Goal: Information Seeking & Learning: Find specific fact

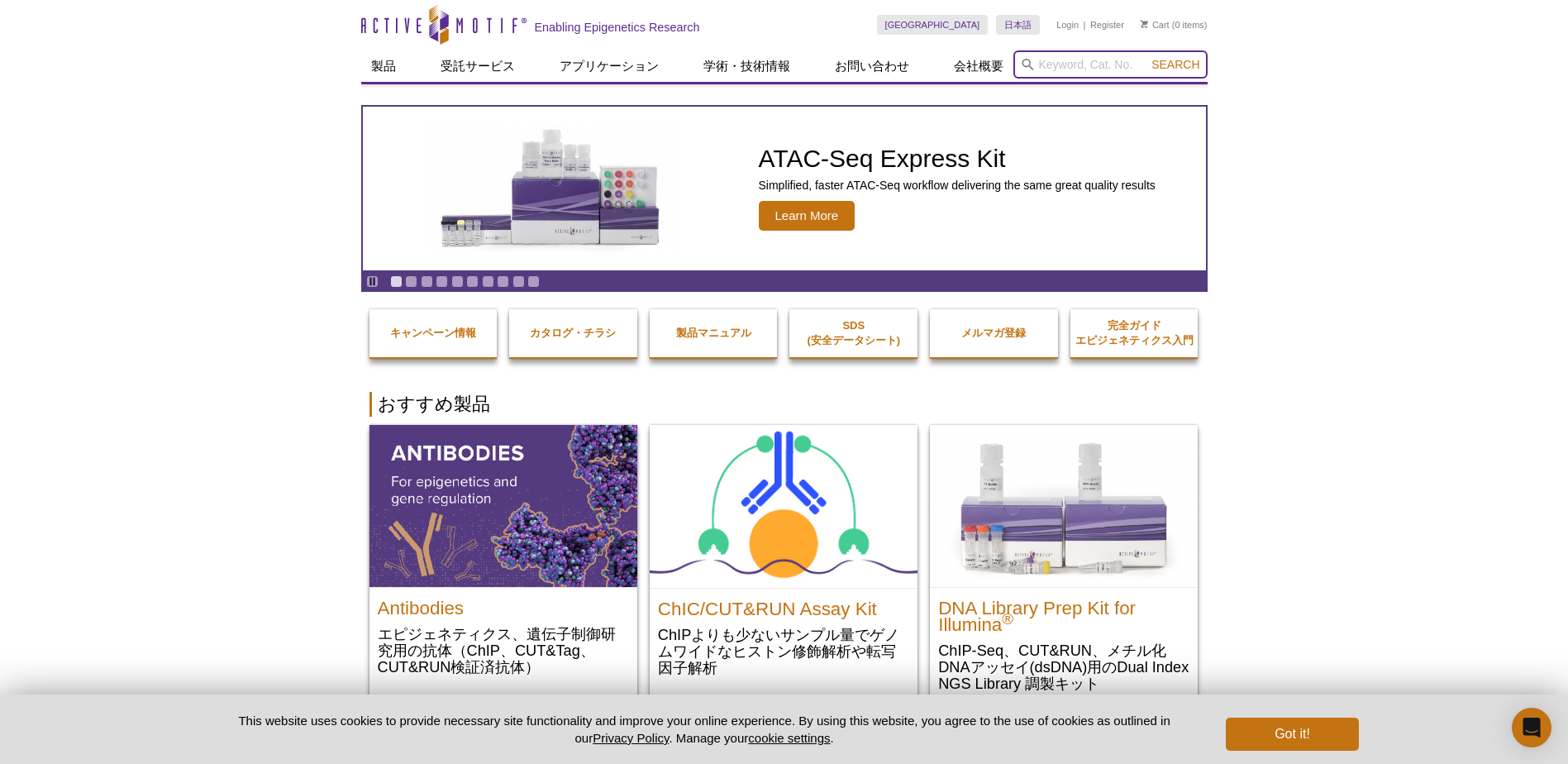
click at [1042, 64] on input "search" at bounding box center [1110, 64] width 194 height 28
paste input "61018"
click at [1147, 57] on button "Search" at bounding box center [1176, 64] width 58 height 15
click at [1047, 90] on li "61017 / 61018 – Histone H3K27me3 antibody (mAb)" at bounding box center [1140, 91] width 255 height 23
type input "61017 / 61018 – Histone H3K27me3 antibody (mAb)"
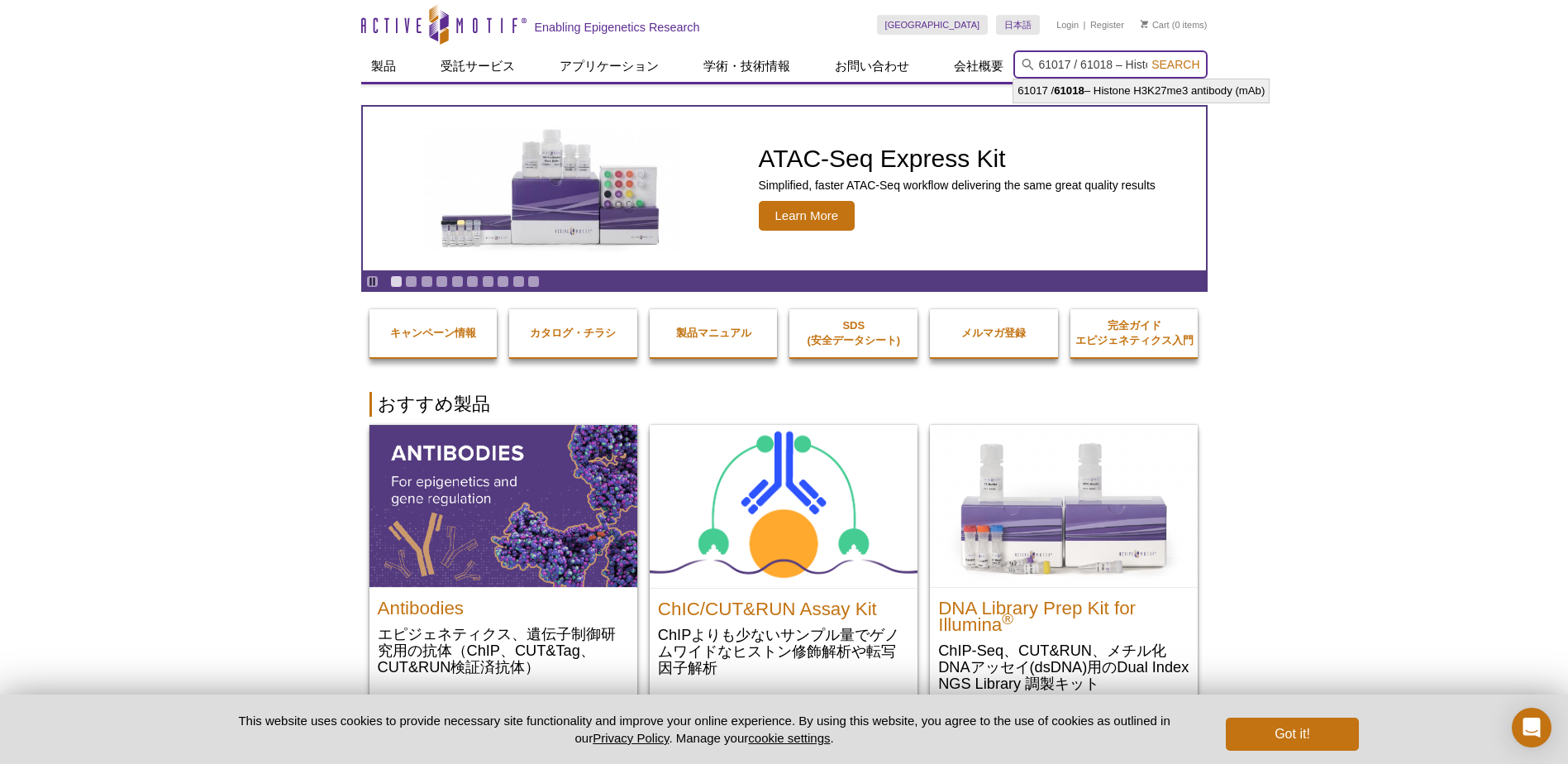
scroll to position [0, 161]
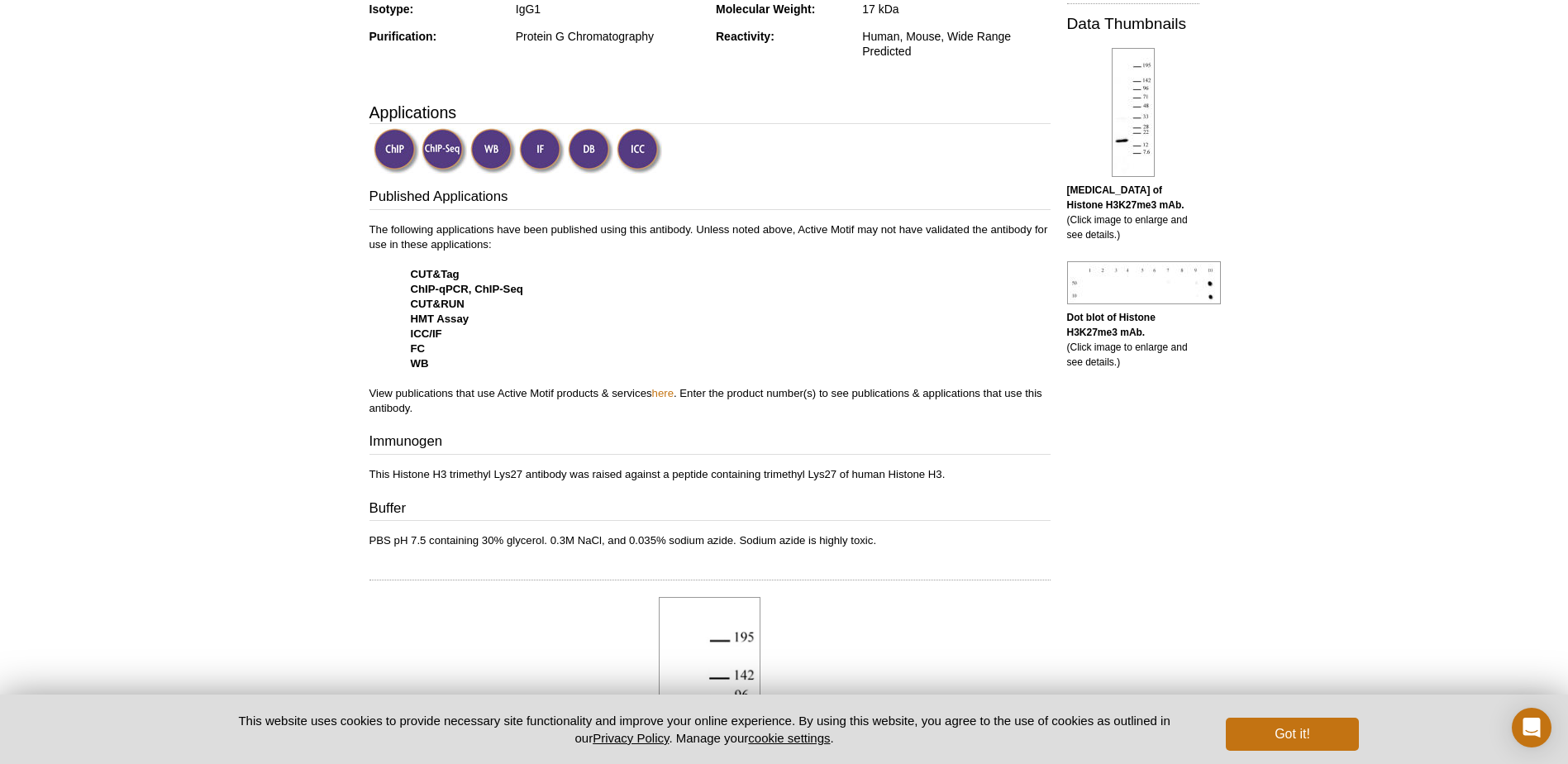
scroll to position [551, 0]
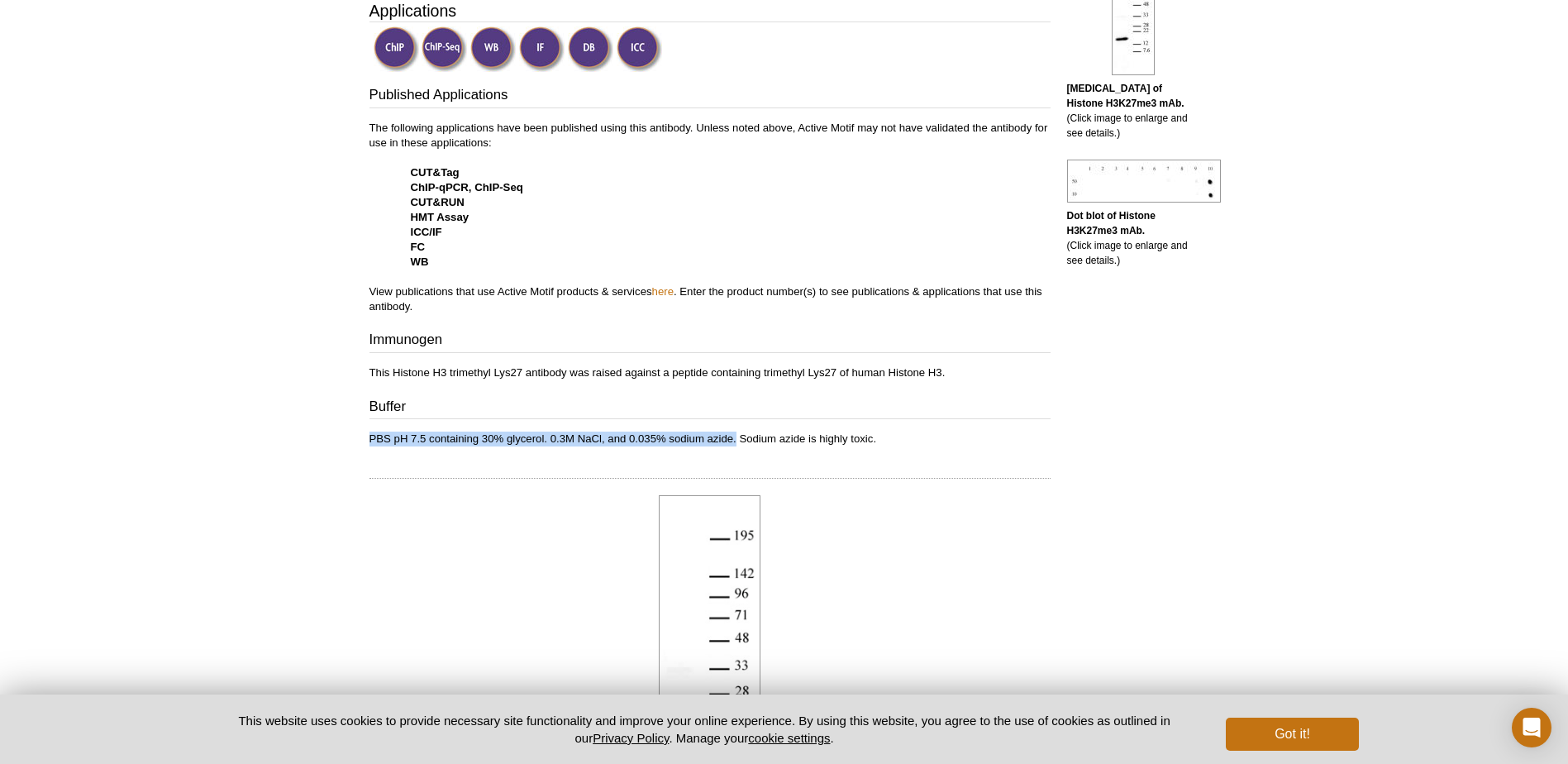
drag, startPoint x: 371, startPoint y: 436, endPoint x: 737, endPoint y: 436, distance: 366.0
click at [737, 436] on p "PBS pH 7.5 containing 30% glycerol. 0.3M NaCl, and 0.035% sodium azide. Sodium …" at bounding box center [710, 439] width 681 height 15
copy p "PBS pH 7.5 containing 30% glycerol. 0.3M NaCl, and 0.035% sodium azide."
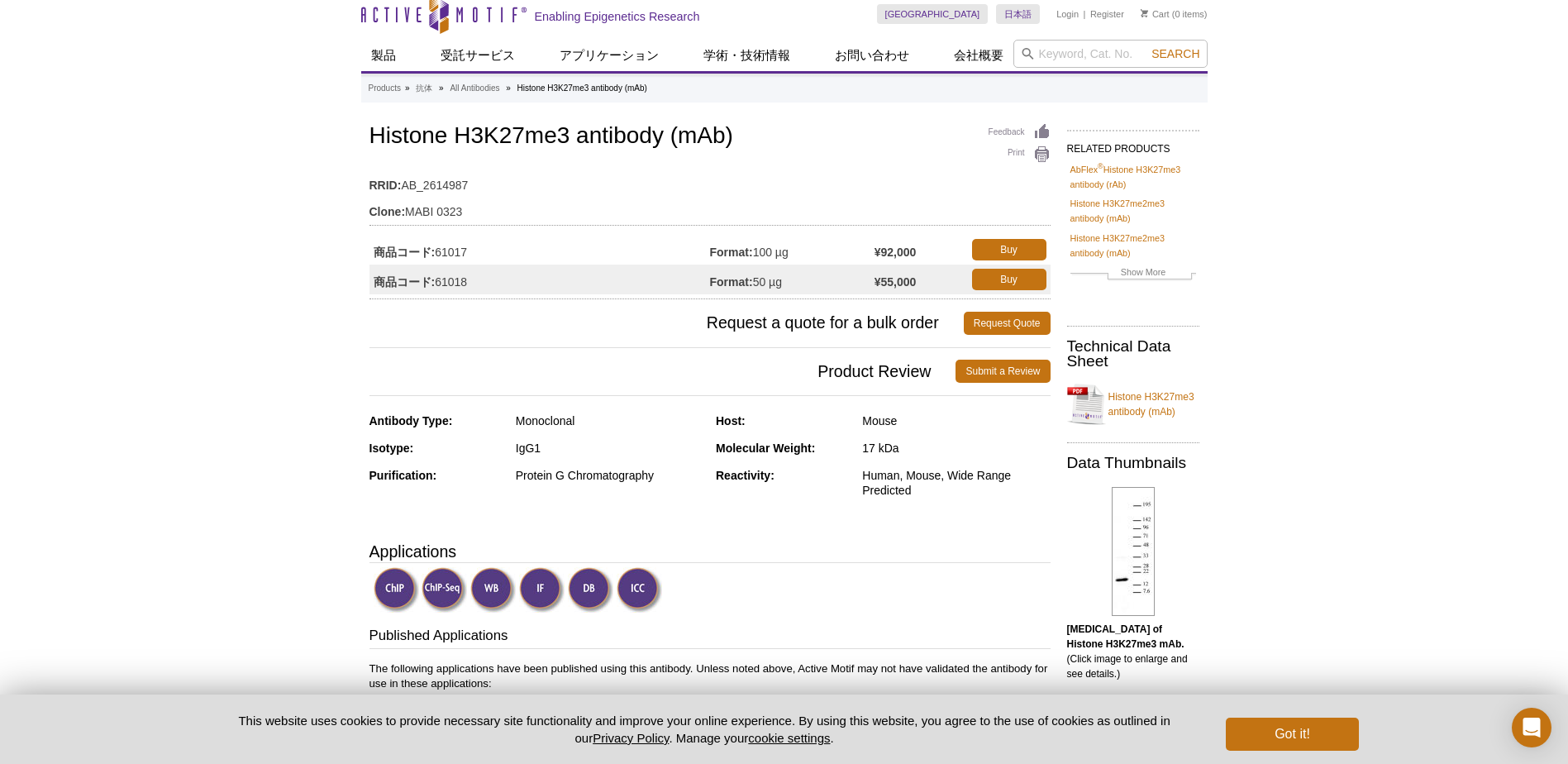
scroll to position [0, 0]
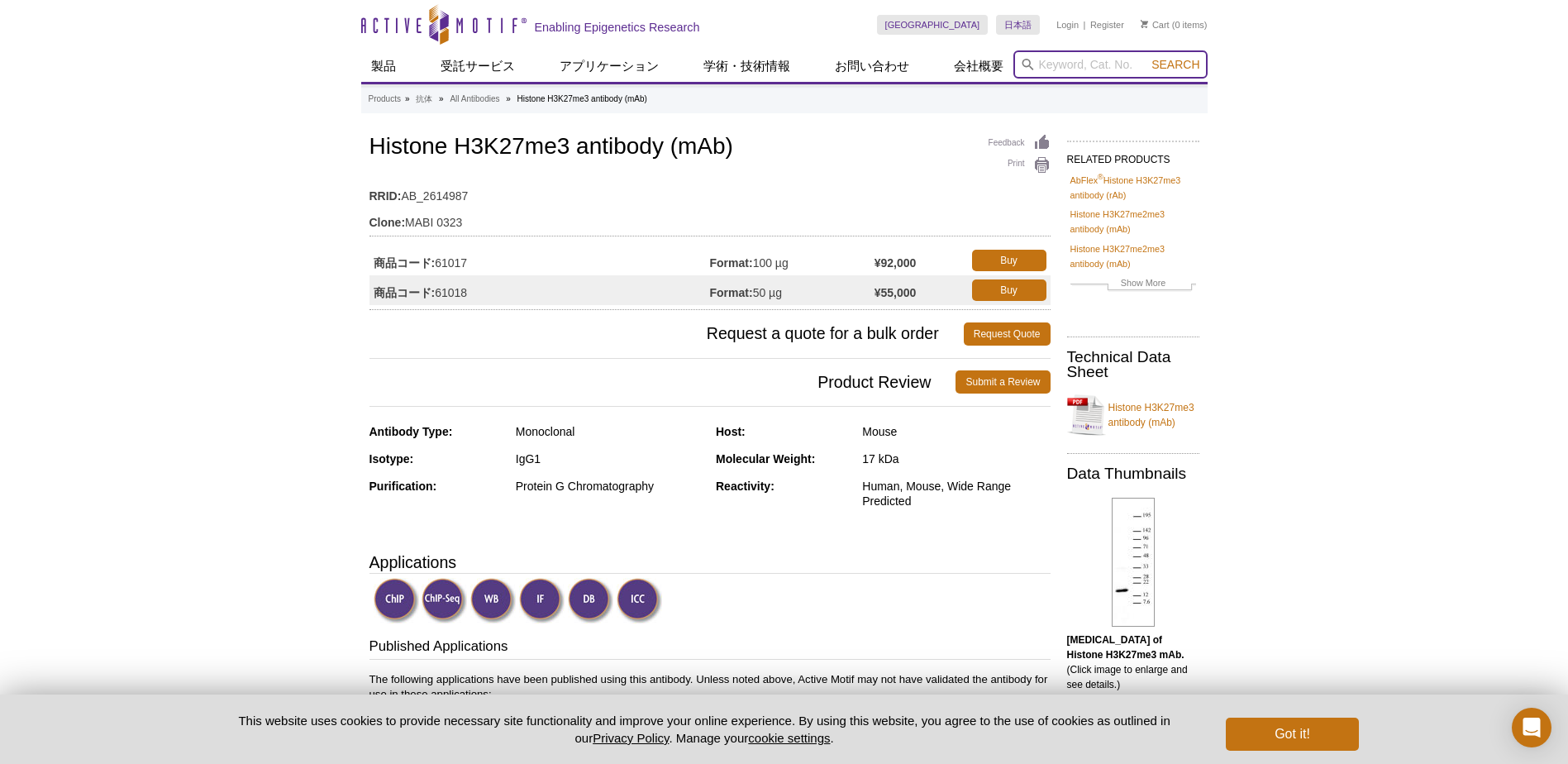
click at [1090, 65] on input "search" at bounding box center [1110, 64] width 194 height 28
paste input "39079"
click at [1076, 92] on strong "39079" at bounding box center [1069, 90] width 31 height 12
type input "39679 / 39079 – Histone H3K4me2 antibody (mAb)"
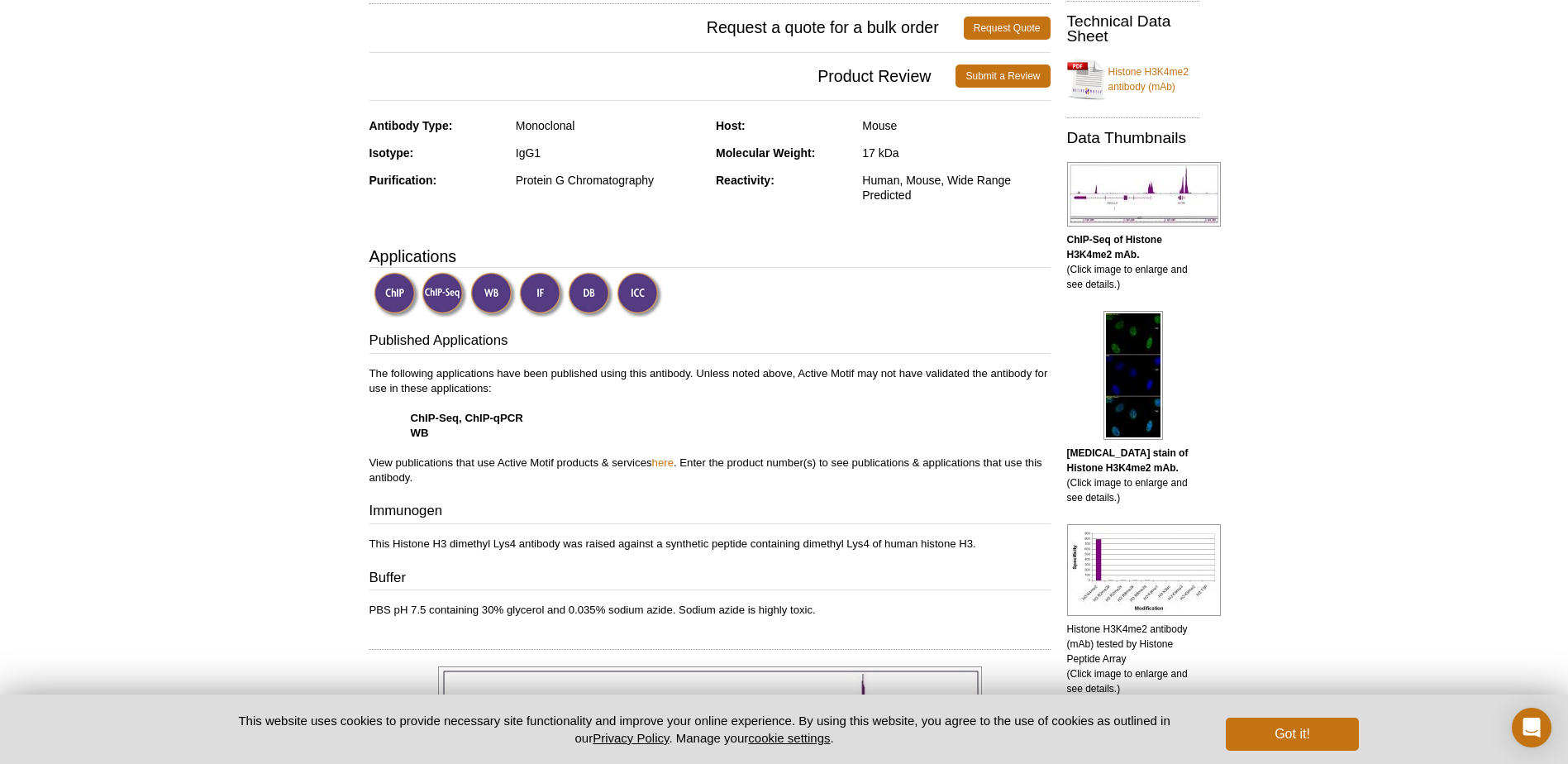
scroll to position [358, 0]
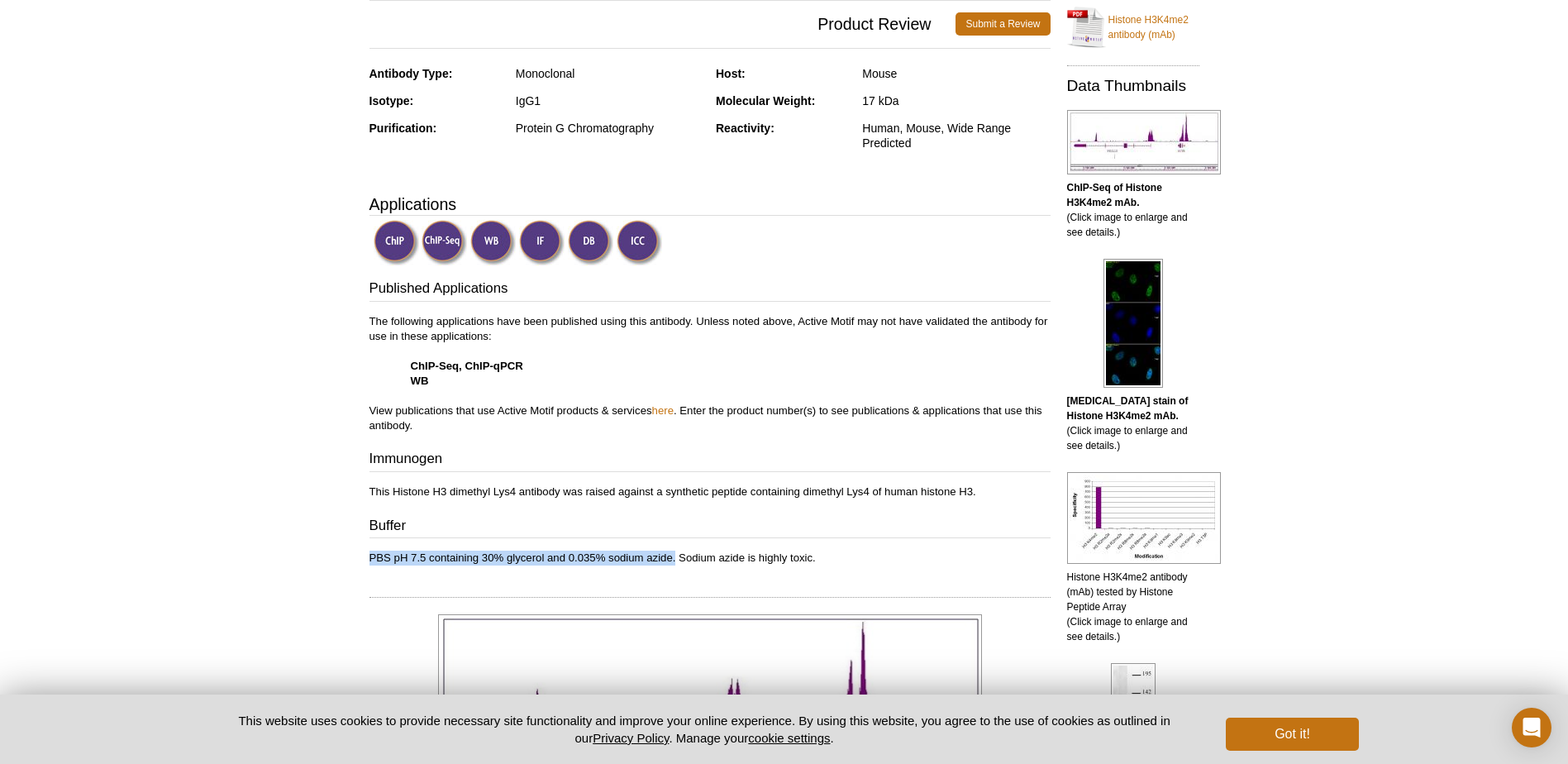
drag, startPoint x: 371, startPoint y: 557, endPoint x: 676, endPoint y: 563, distance: 305.1
click at [676, 563] on p "PBS pH 7.5 containing 30% glycerol and 0.035% sodium azide. Sodium azide is hig…" at bounding box center [710, 558] width 681 height 15
copy p "PBS pH 7.5 containing 30% glycerol and 0.035% sodium azide."
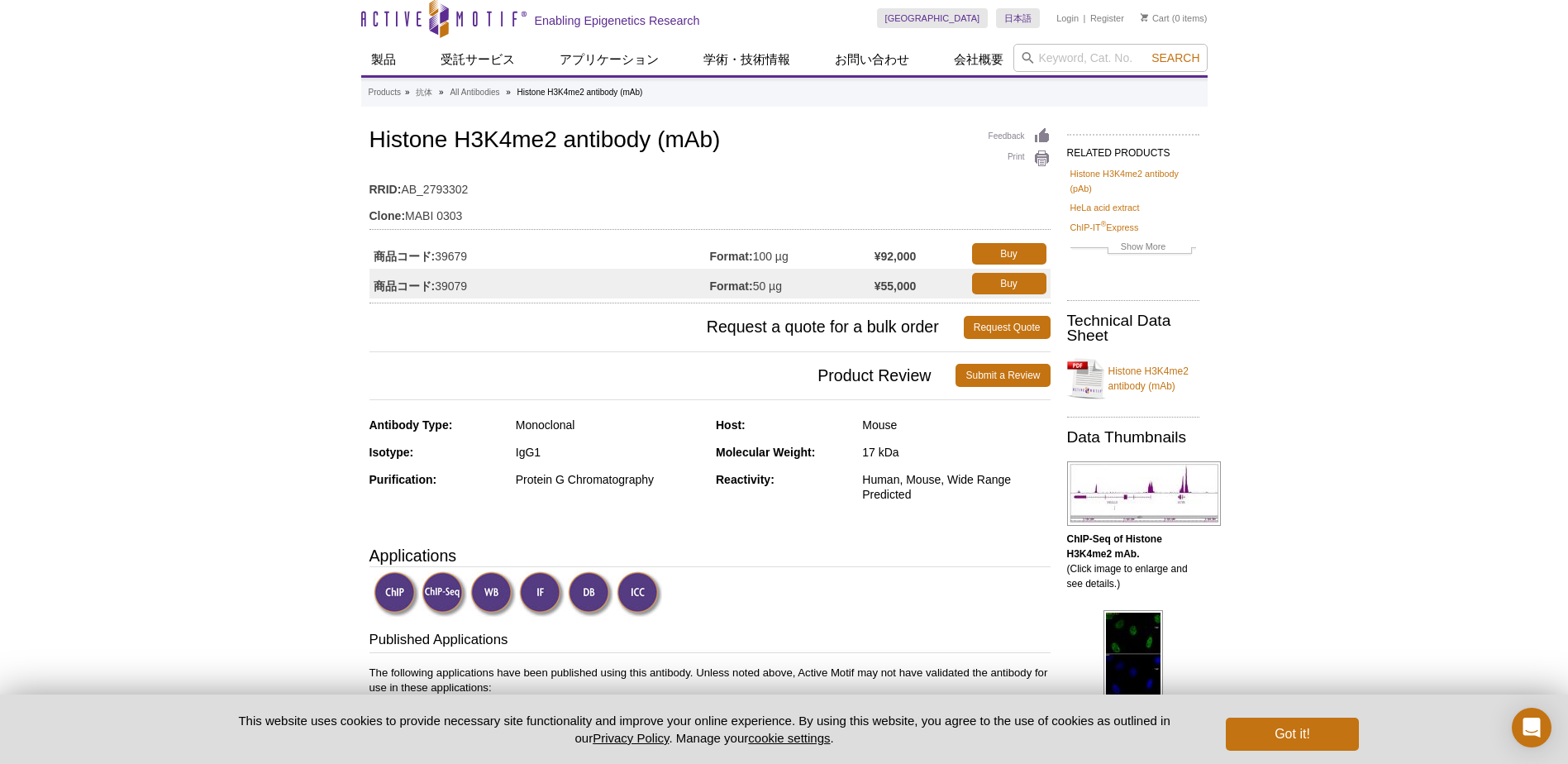
scroll to position [0, 0]
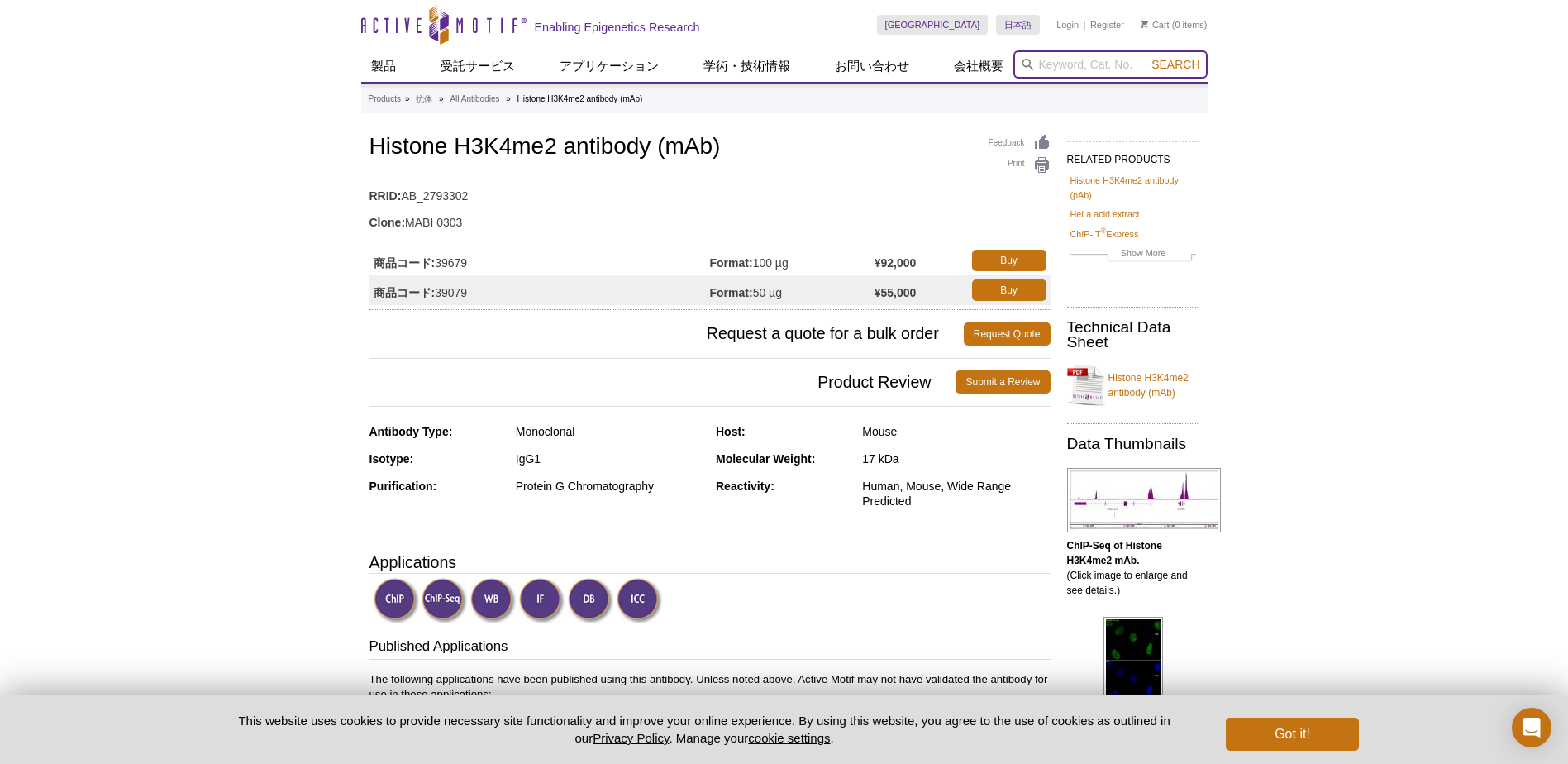
click at [1057, 71] on input "search" at bounding box center [1110, 64] width 194 height 28
paste input "61952"
click at [1122, 87] on li "61251 / 61952 / 61252 – Histone H3K9ac antibody (mAb)" at bounding box center [1152, 91] width 279 height 23
type input "61251 / 61952 / 61252 – Histone H3K9ac antibody (mAb)"
click at [1195, 62] on span "Search" at bounding box center [1176, 64] width 48 height 13
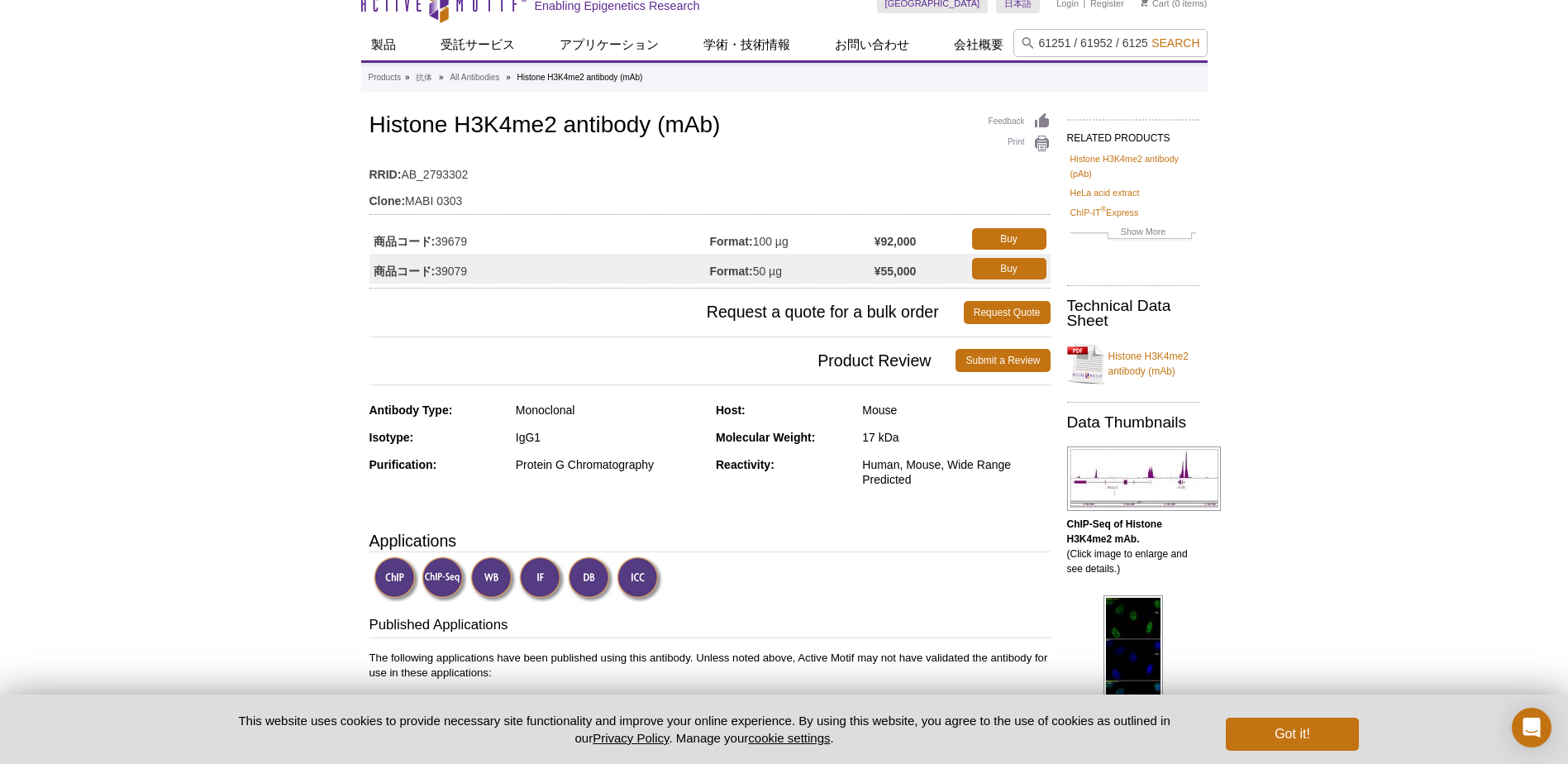
scroll to position [27, 0]
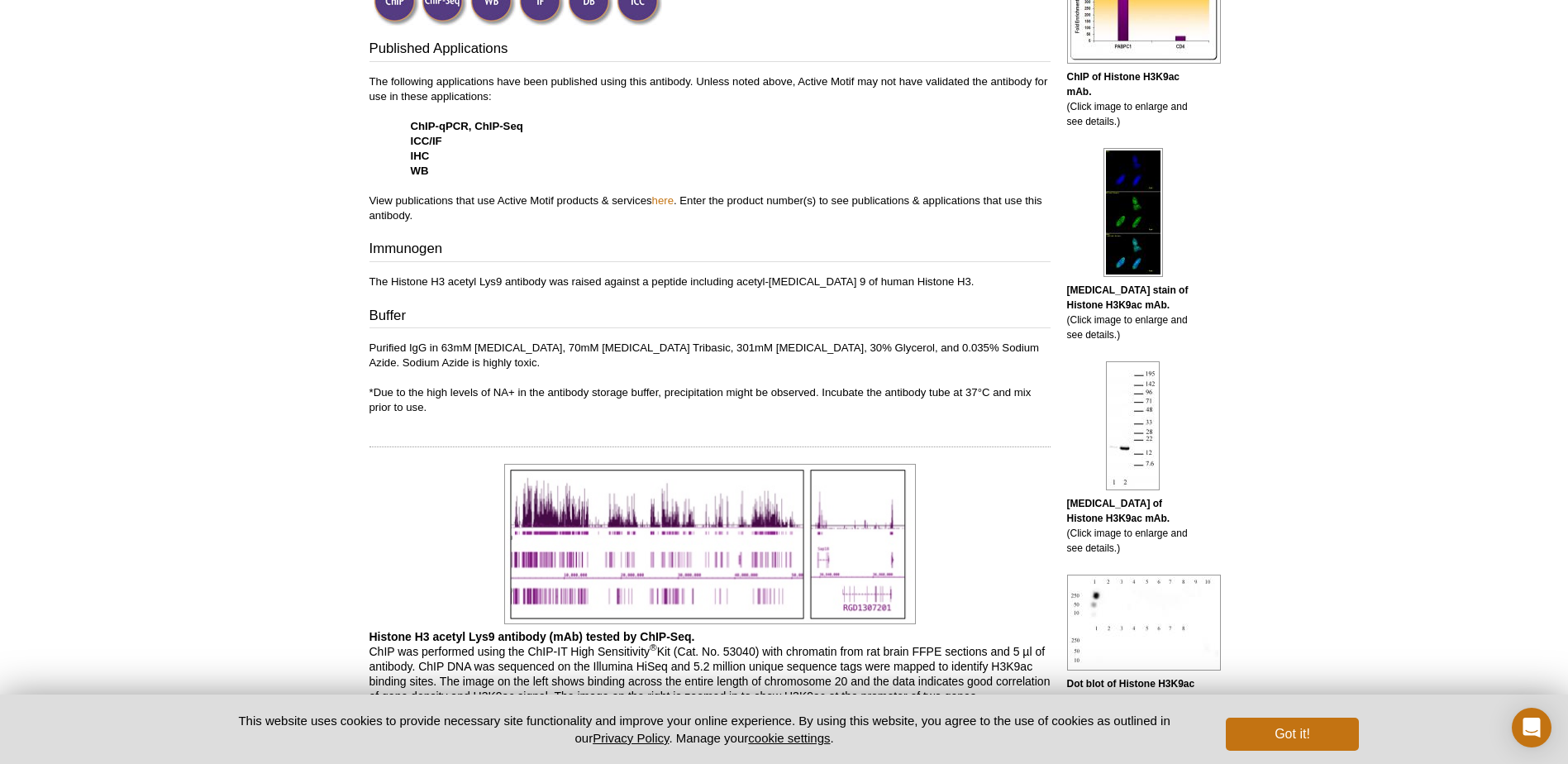
scroll to position [621, 0]
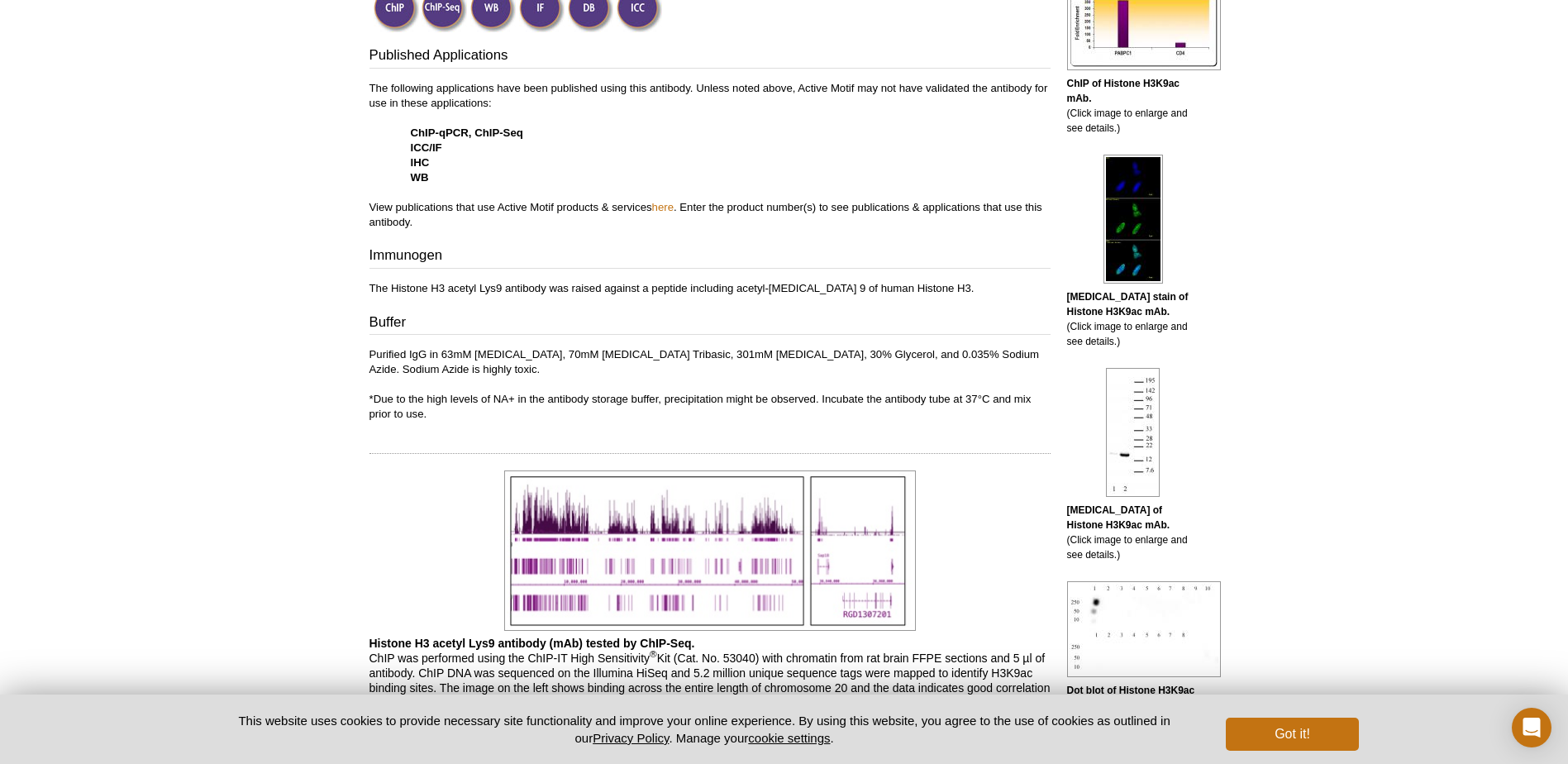
click at [376, 354] on p "Purified IgG in 63mM Trisodium Citrate, 70mM Sodium Phosphate Tribasic, 301mM S…" at bounding box center [710, 384] width 681 height 74
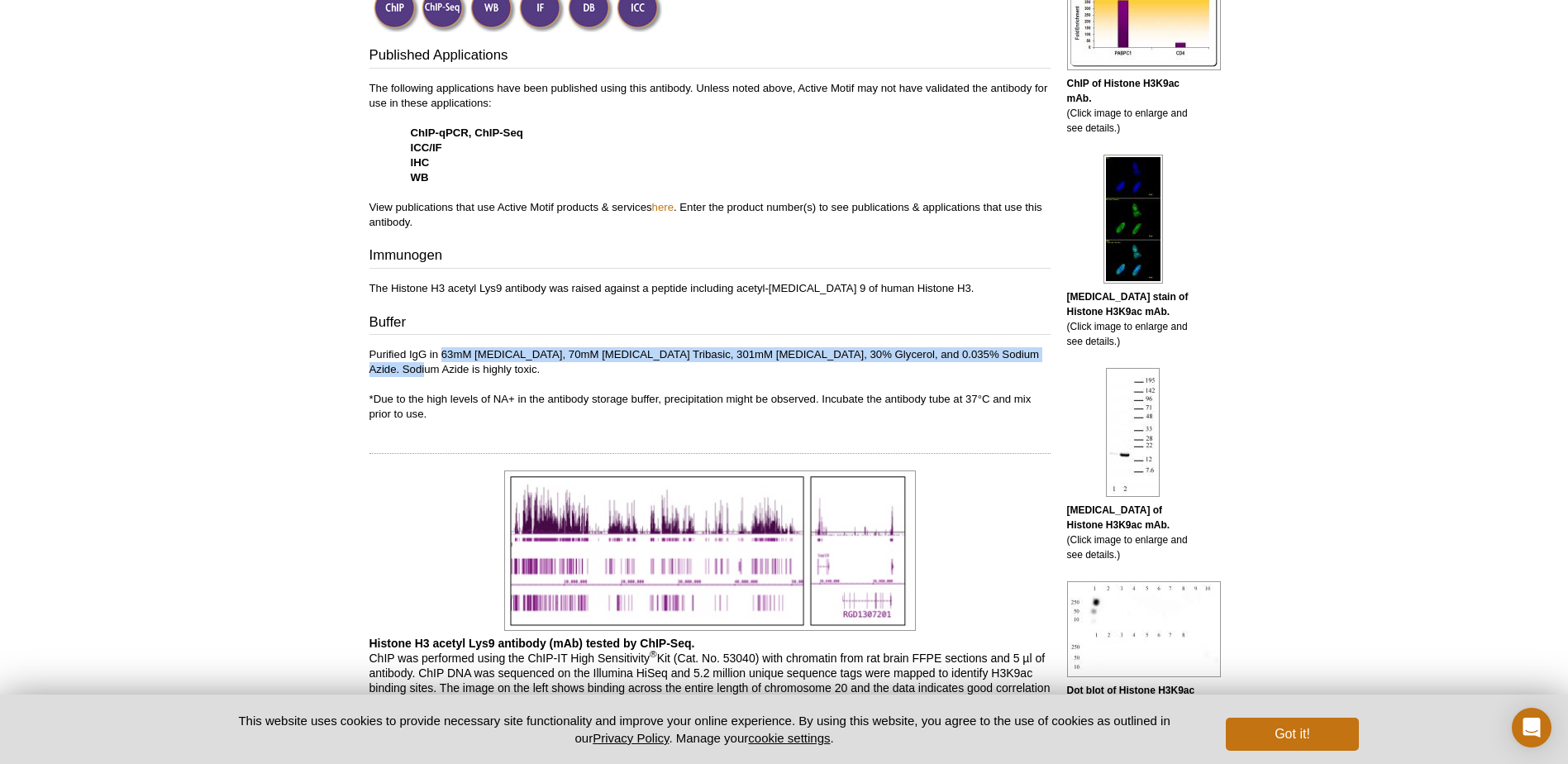
drag, startPoint x: 443, startPoint y: 356, endPoint x: 396, endPoint y: 369, distance: 48.8
click at [396, 369] on p "Purified IgG in 63mM Trisodium Citrate, 70mM Sodium Phosphate Tribasic, 301mM S…" at bounding box center [710, 384] width 681 height 74
copy p "63mM Trisodium Citrate, 70mM Sodium Phosphate Tribasic, 301mM Sodium Chloride, …"
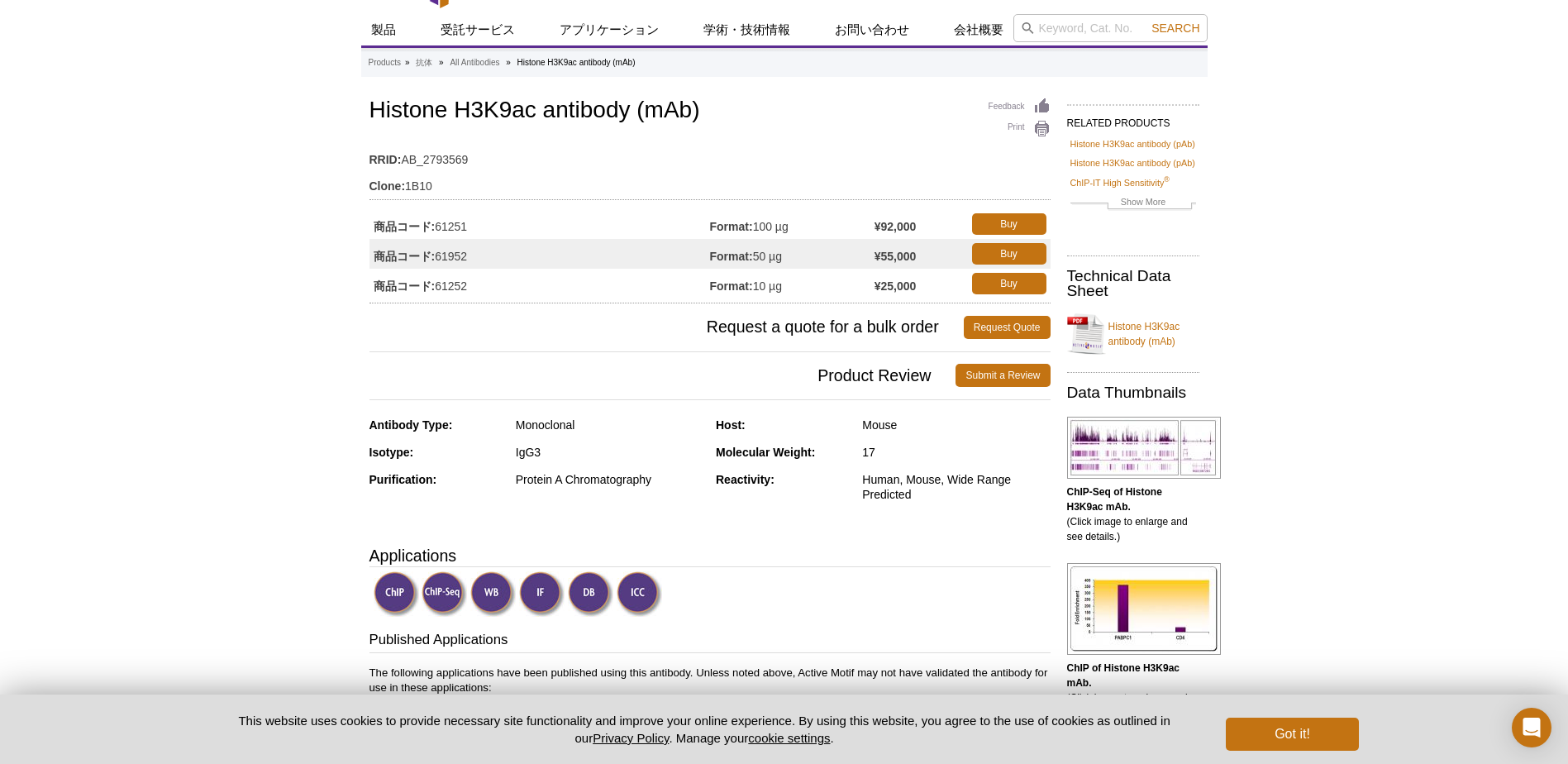
scroll to position [0, 0]
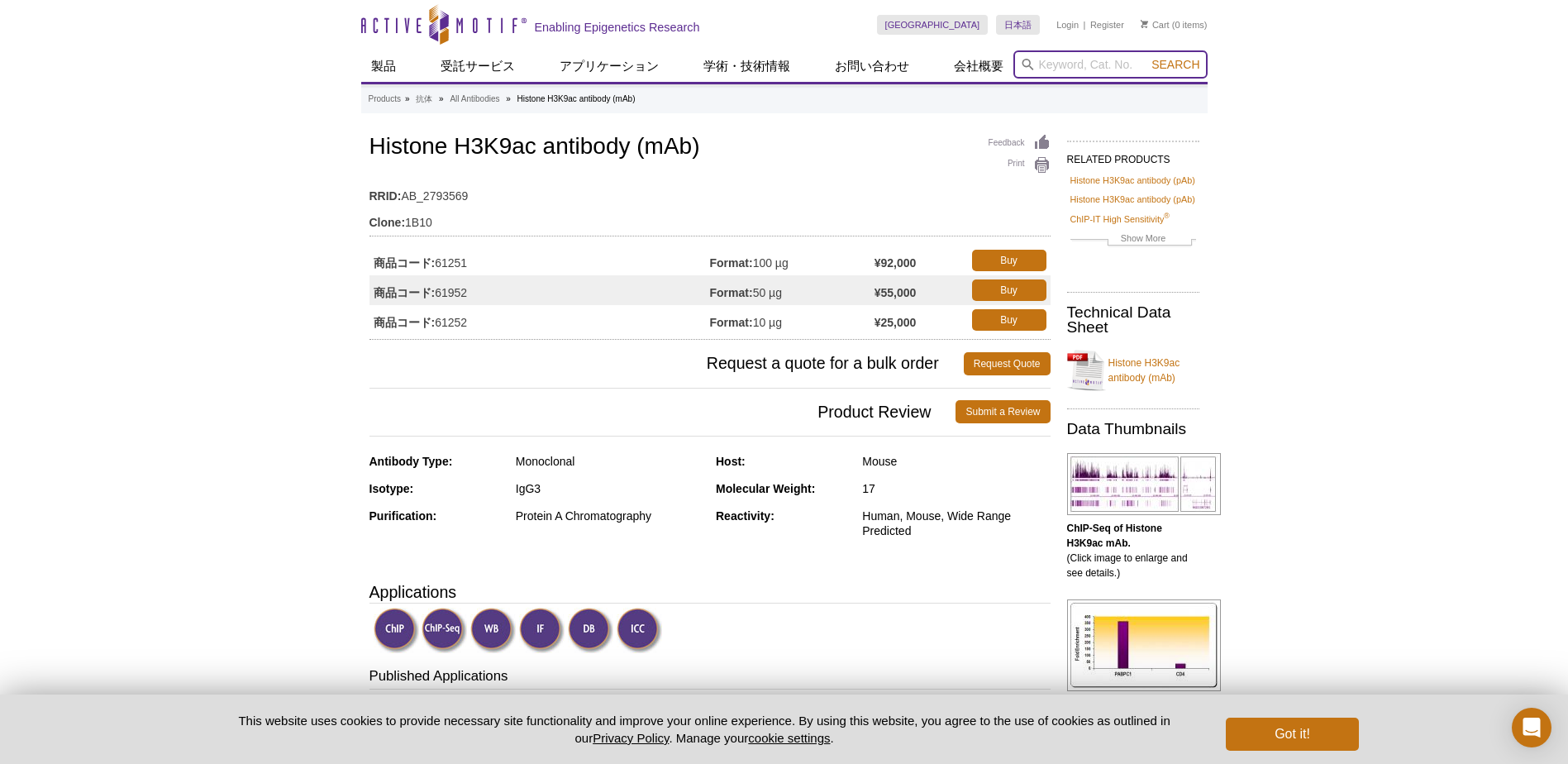
click at [1142, 69] on input "search" at bounding box center [1110, 64] width 194 height 28
paste input "61014"
click at [1152, 87] on li "61013 / 61014 – Histone H3K9me3 antibody (mAb)" at bounding box center [1137, 91] width 250 height 23
type input "61013 / 61014 – Histone H3K9me3 antibody (mAb)"
click at [1165, 70] on span "Search" at bounding box center [1176, 64] width 48 height 13
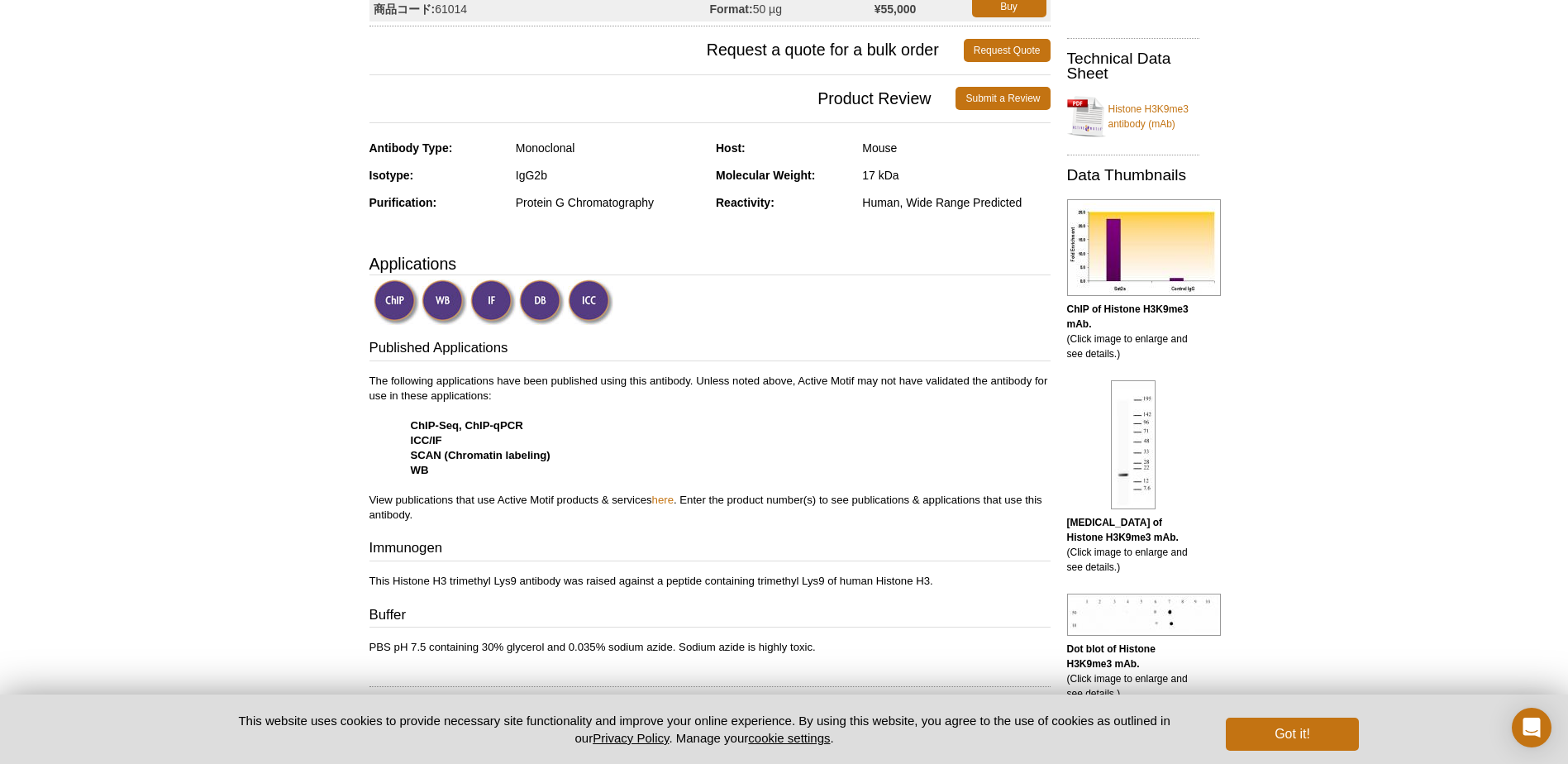
scroll to position [330, 0]
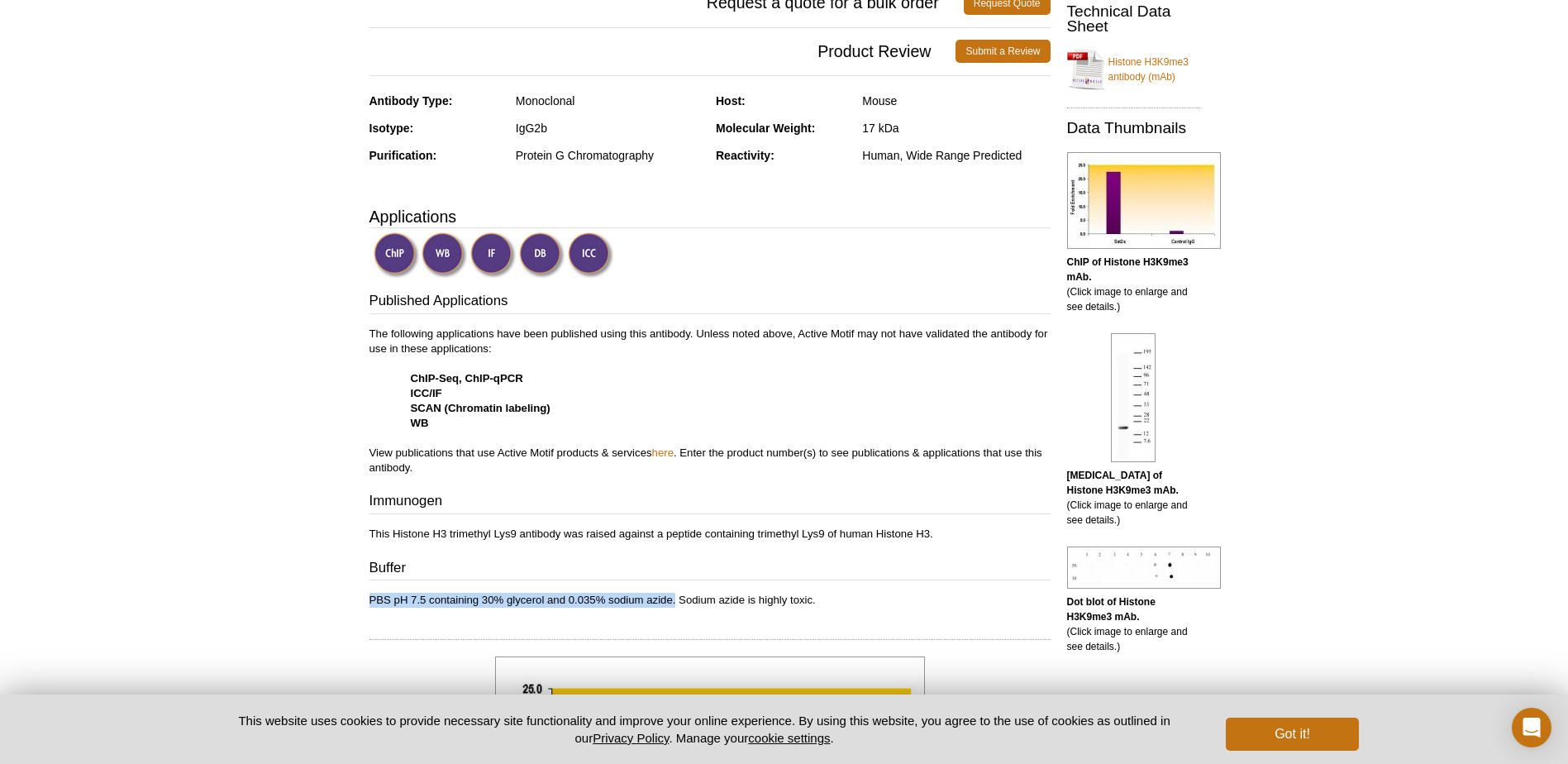
drag, startPoint x: 367, startPoint y: 599, endPoint x: 675, endPoint y: 600, distance: 308.0
copy p "PBS pH 7.5 containing 30% glycerol and 0.035% sodium azide."
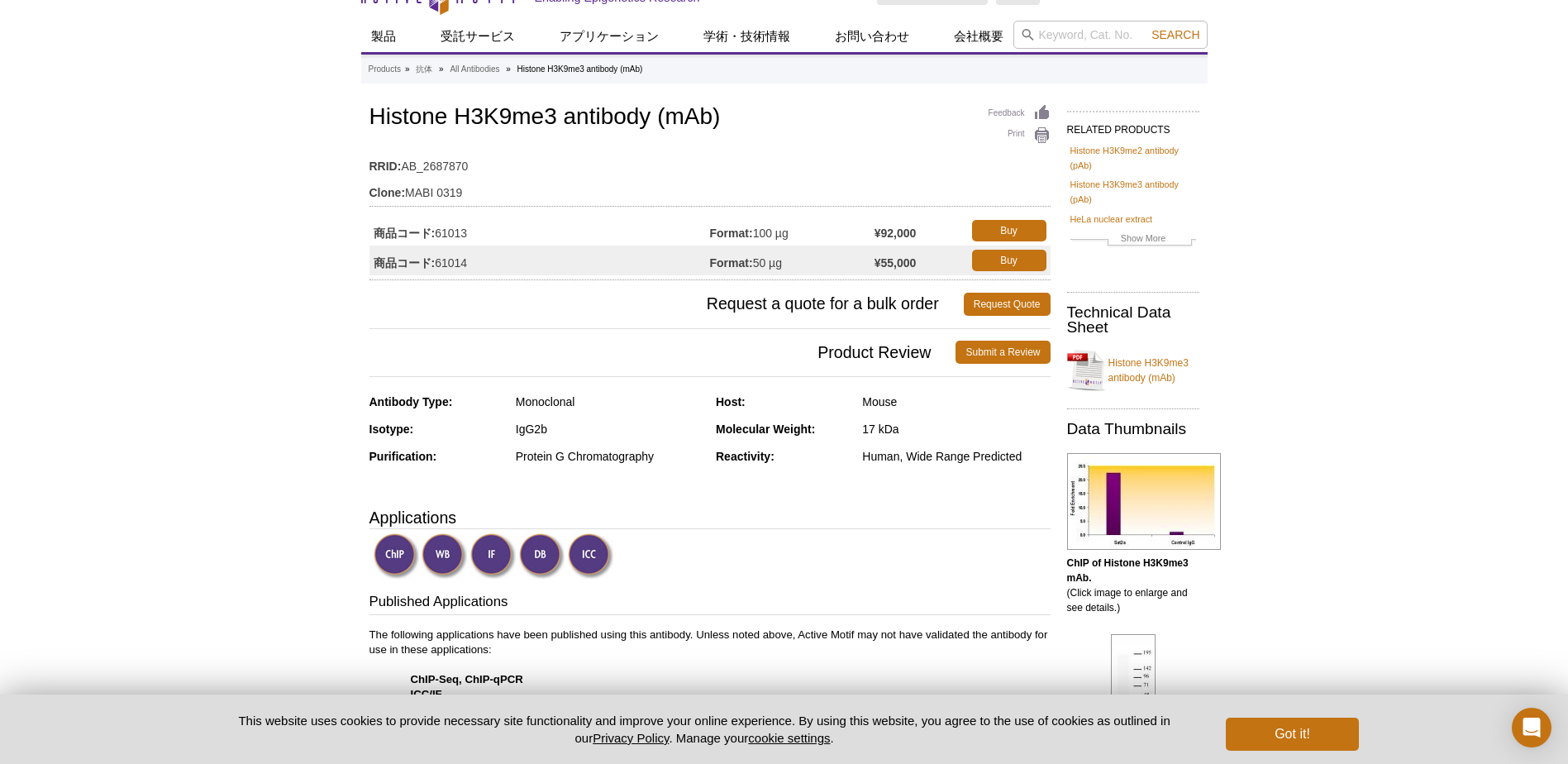
scroll to position [0, 0]
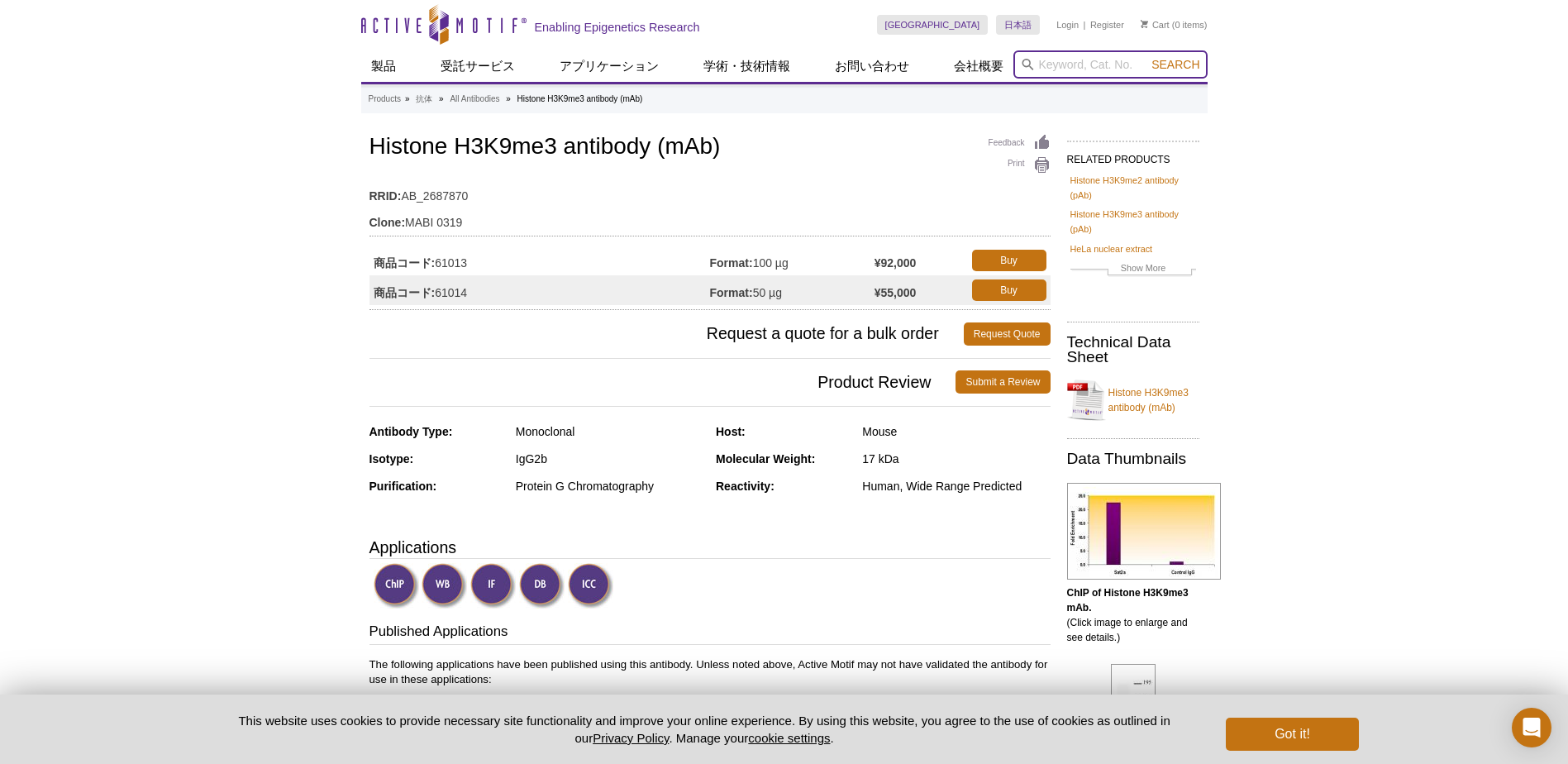
click at [1046, 68] on input "search" at bounding box center [1110, 64] width 194 height 28
paste input "61986"
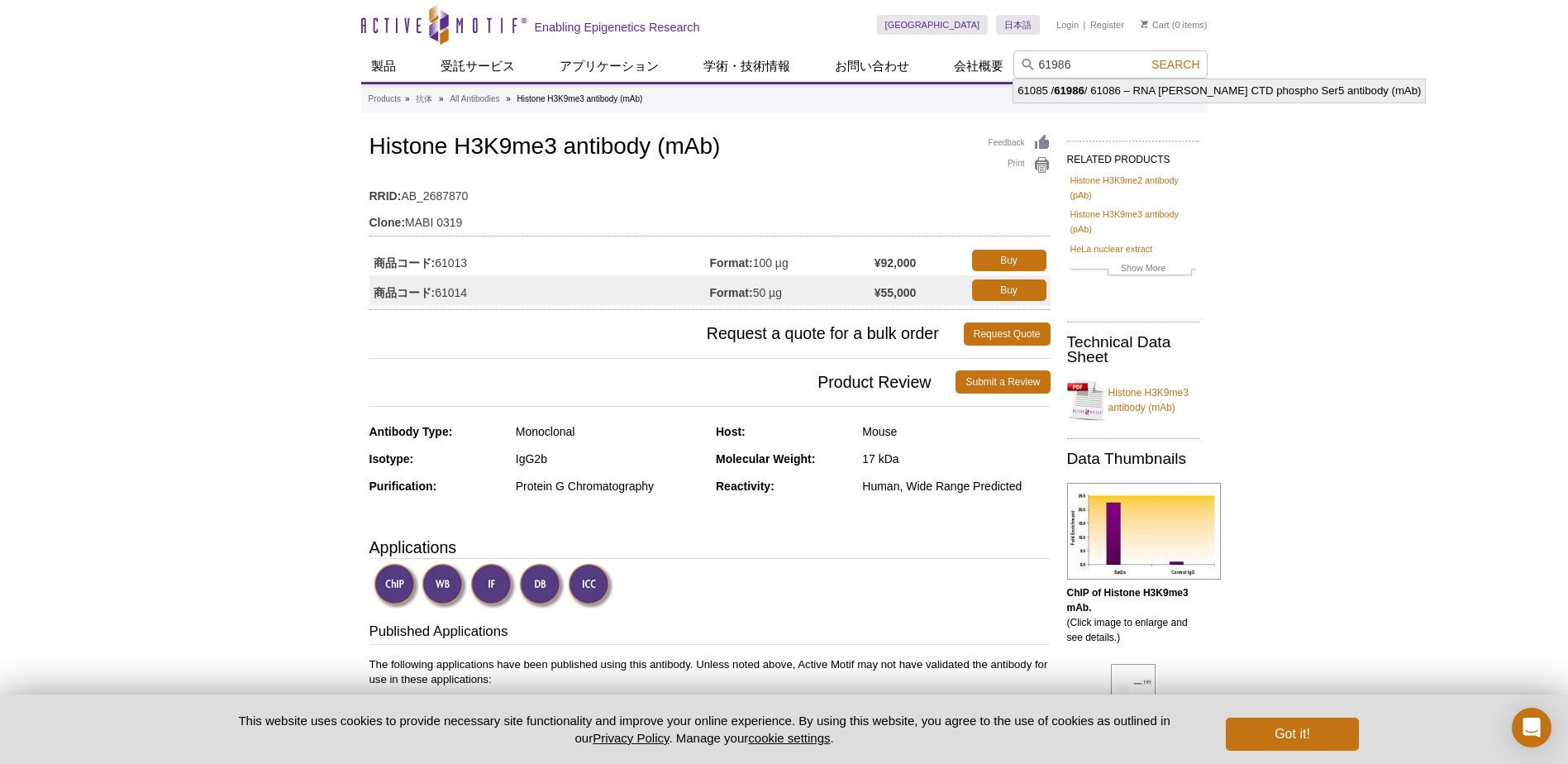
click at [1078, 92] on strong "61986" at bounding box center [1069, 90] width 31 height 12
type input "61085 / 61986 / 61086 – RNA pol II CTD phospho Ser5 antibody (mAb)"
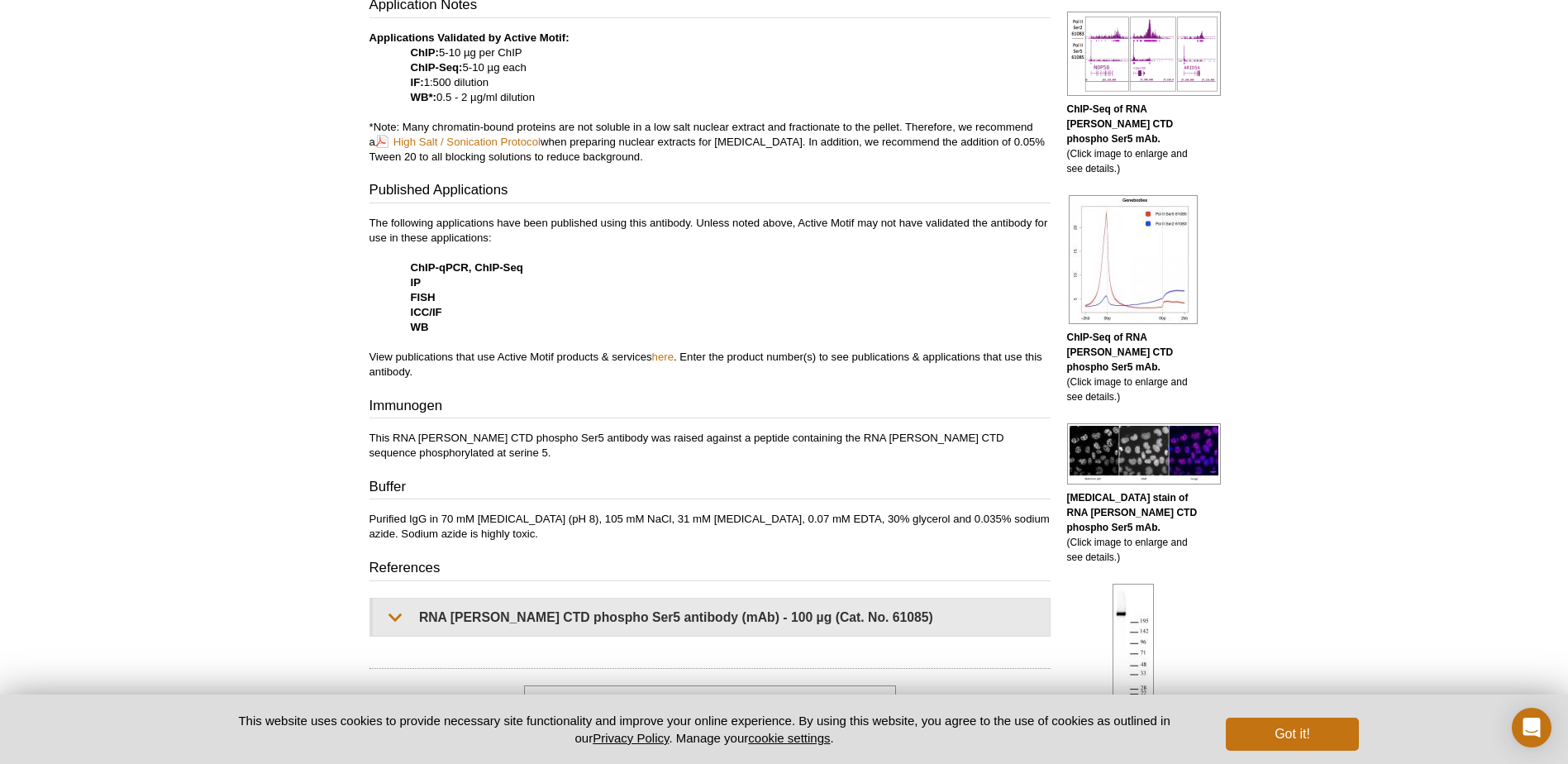
scroll to position [689, 0]
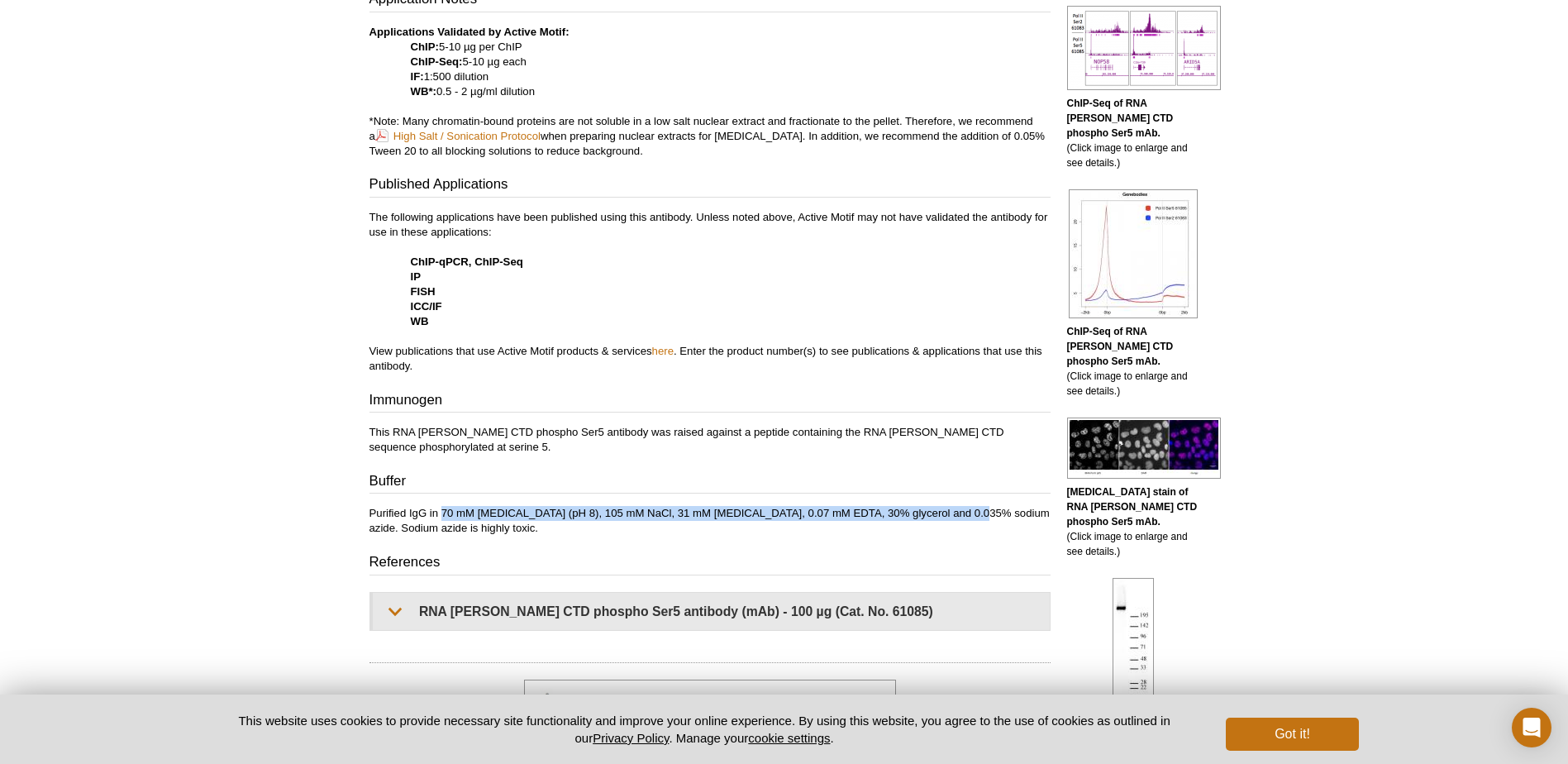
drag, startPoint x: 443, startPoint y: 512, endPoint x: 958, endPoint y: 514, distance: 515.0
click at [958, 514] on p "Purified IgG in 70 mM [MEDICAL_DATA] (pH 8), 105 mM NaCl, 31 mM [MEDICAL_DATA],…" at bounding box center [710, 521] width 681 height 30
copy p "70 mM [MEDICAL_DATA] (pH 8), 105 mM NaCl, 31 mM [MEDICAL_DATA], 0.07 mM EDTA, 3…"
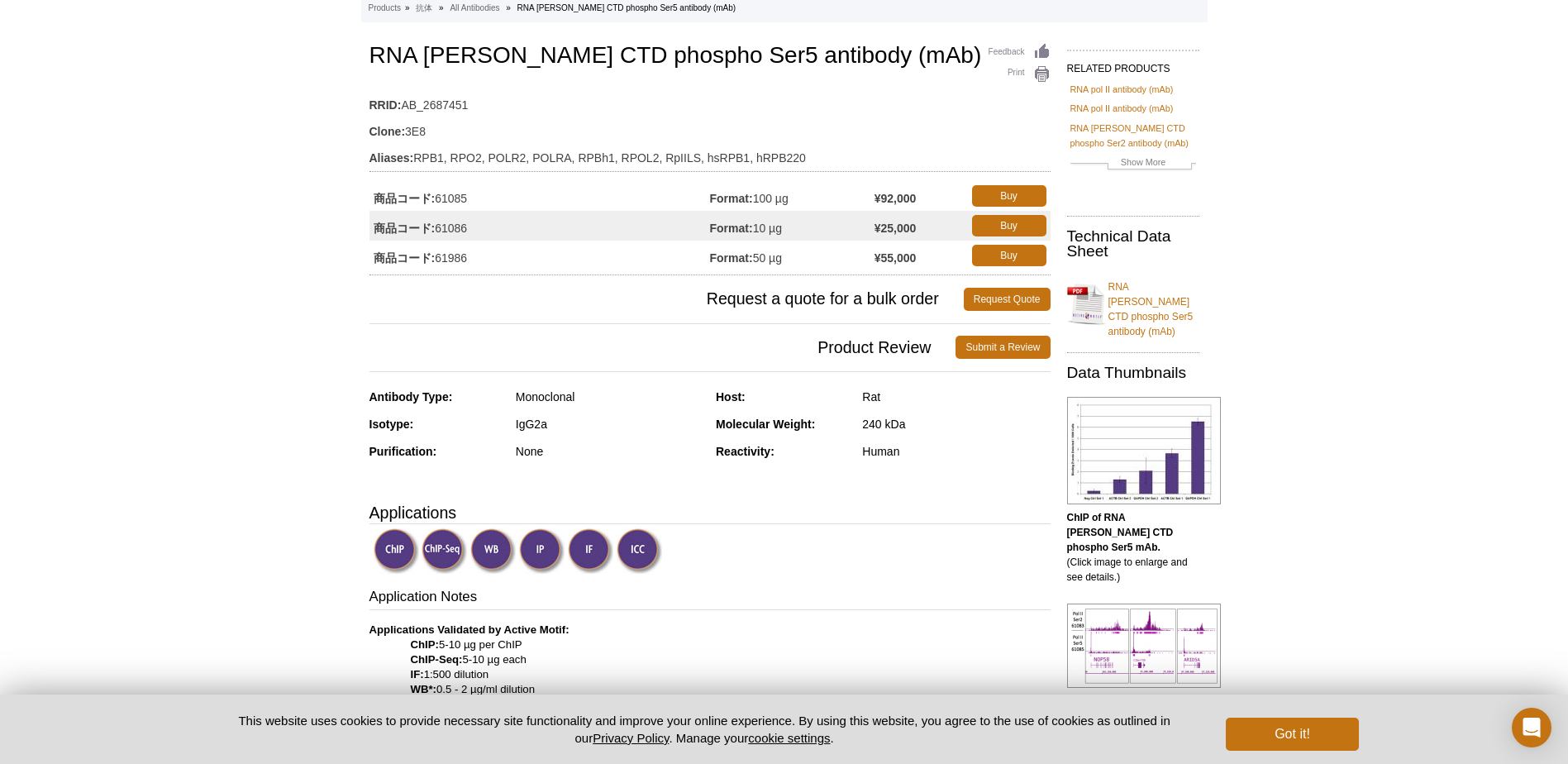
scroll to position [0, 0]
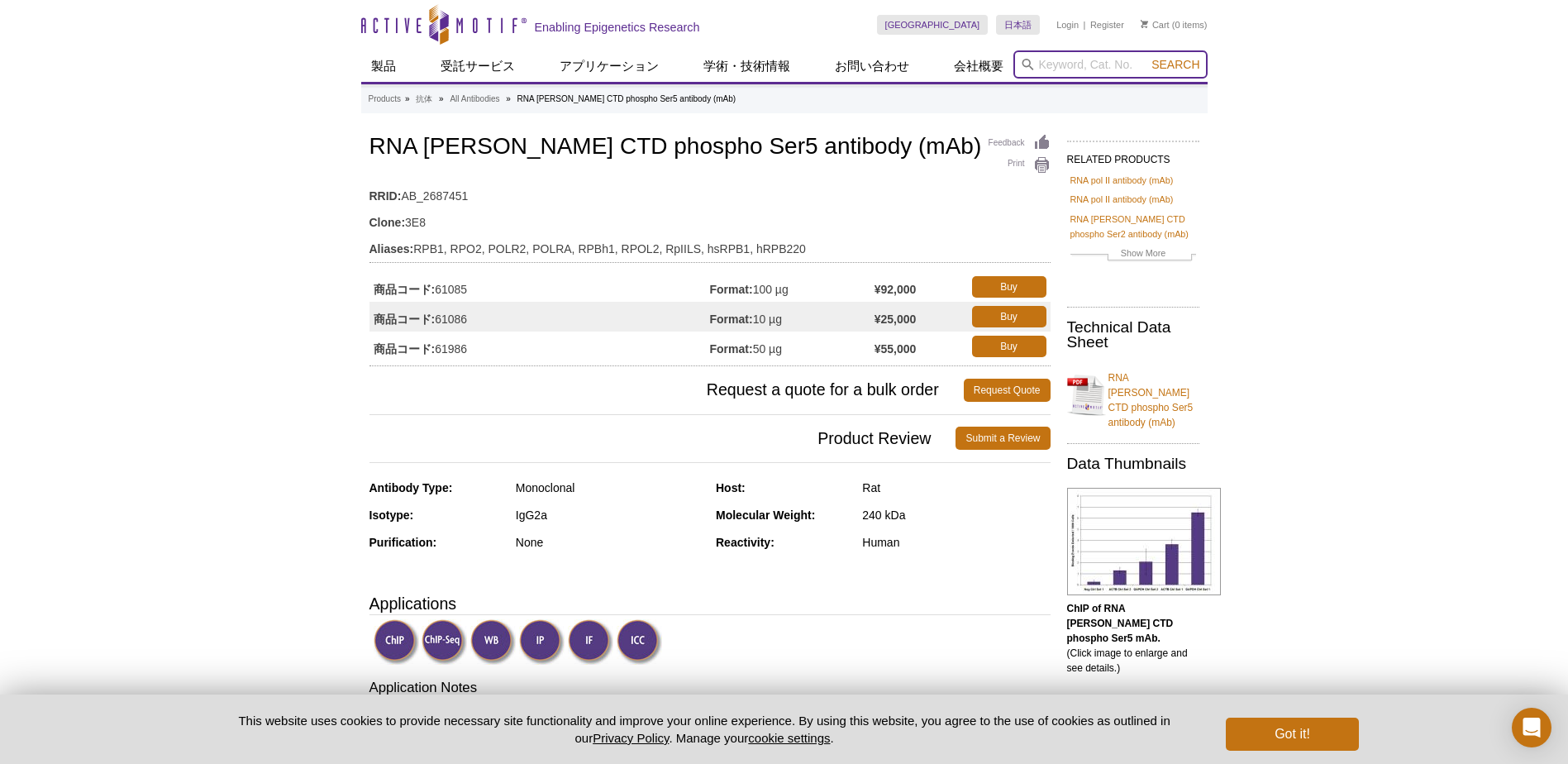
click at [1073, 66] on input "search" at bounding box center [1110, 64] width 194 height 28
paste input "61984"
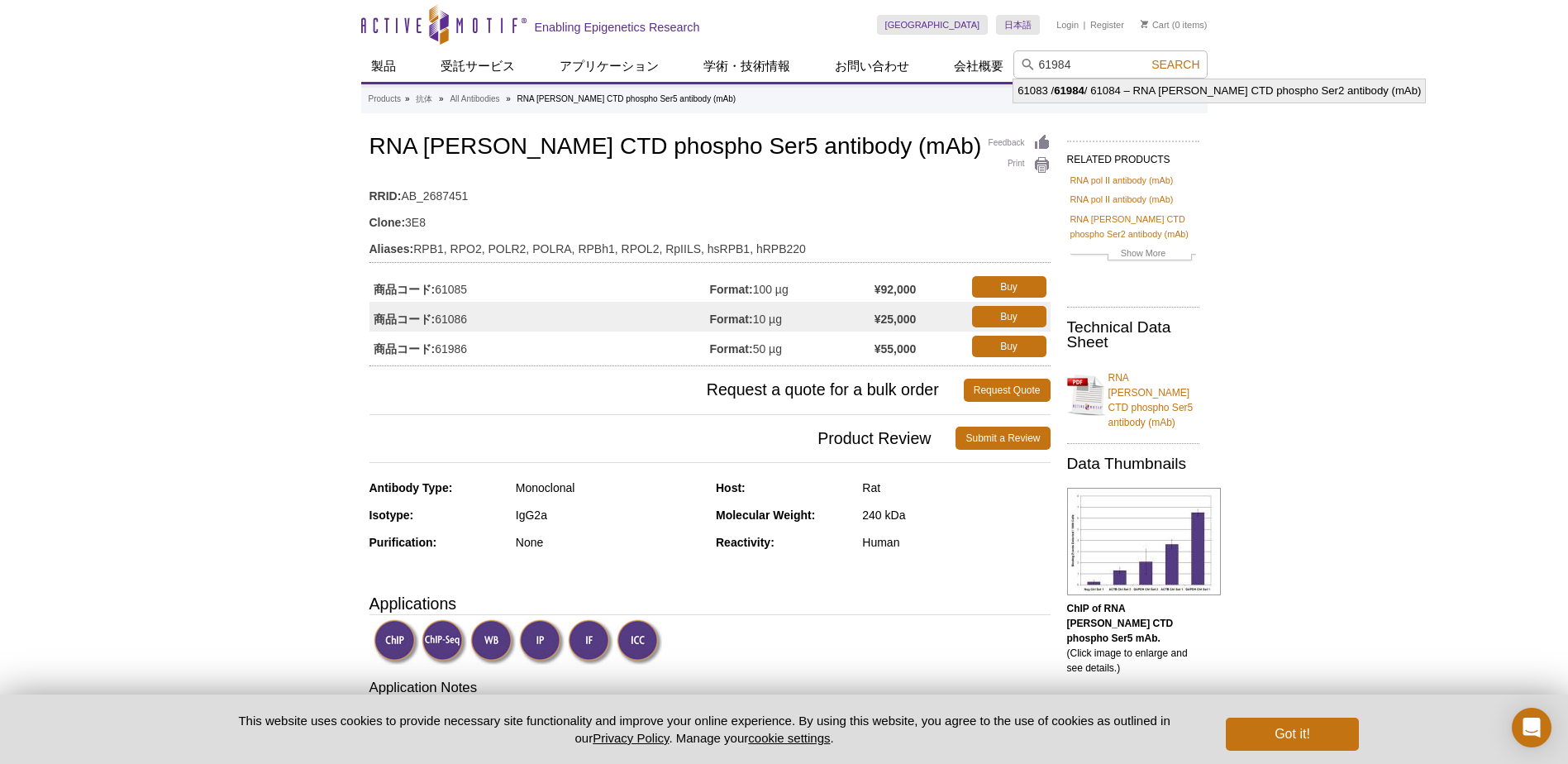
click at [1066, 86] on strong "61984" at bounding box center [1069, 90] width 31 height 12
type input "61083 / 61984 / 61084 – RNA [PERSON_NAME] CTD phospho Ser2 antibody (mAb)"
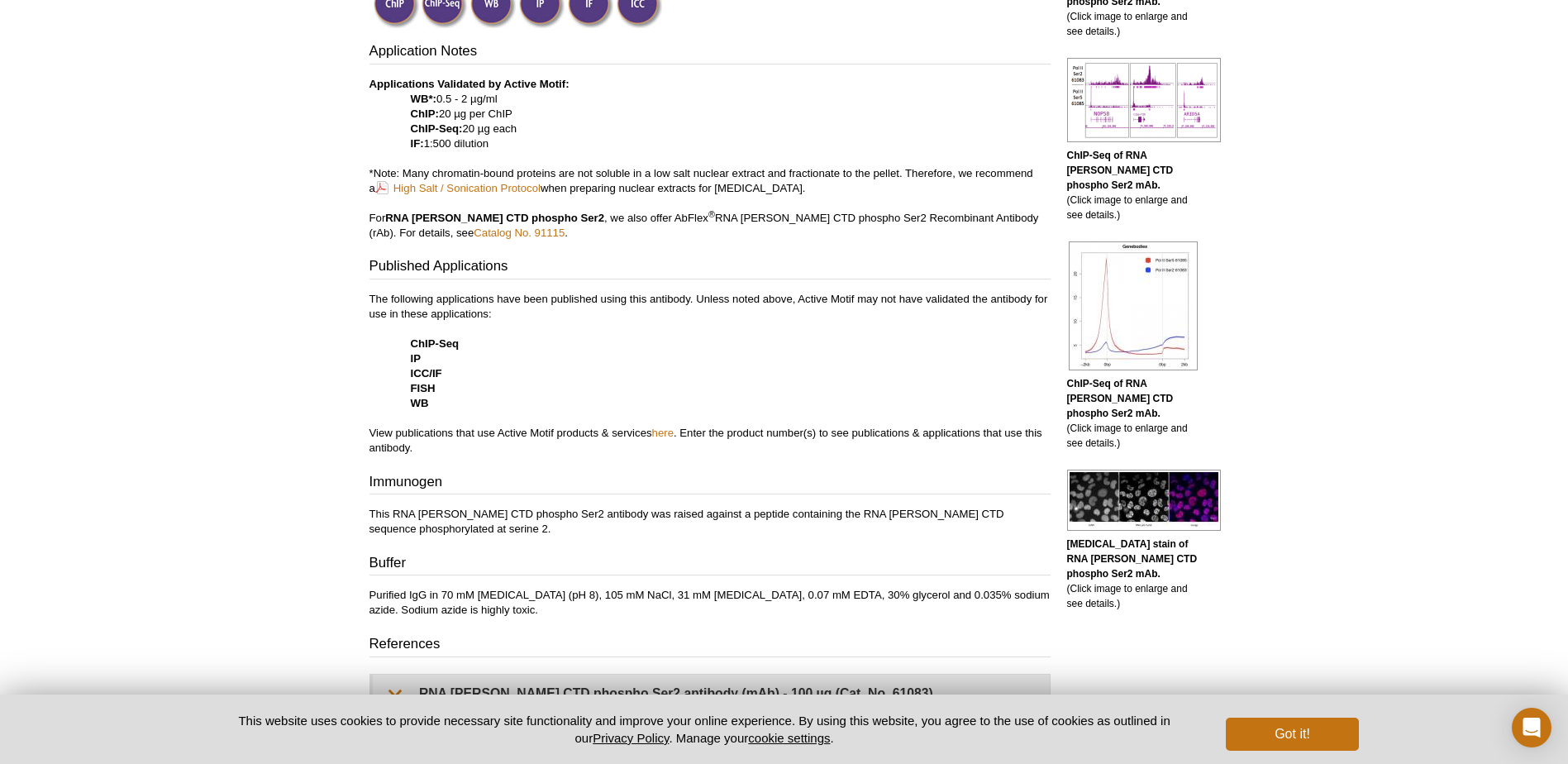
scroll to position [717, 0]
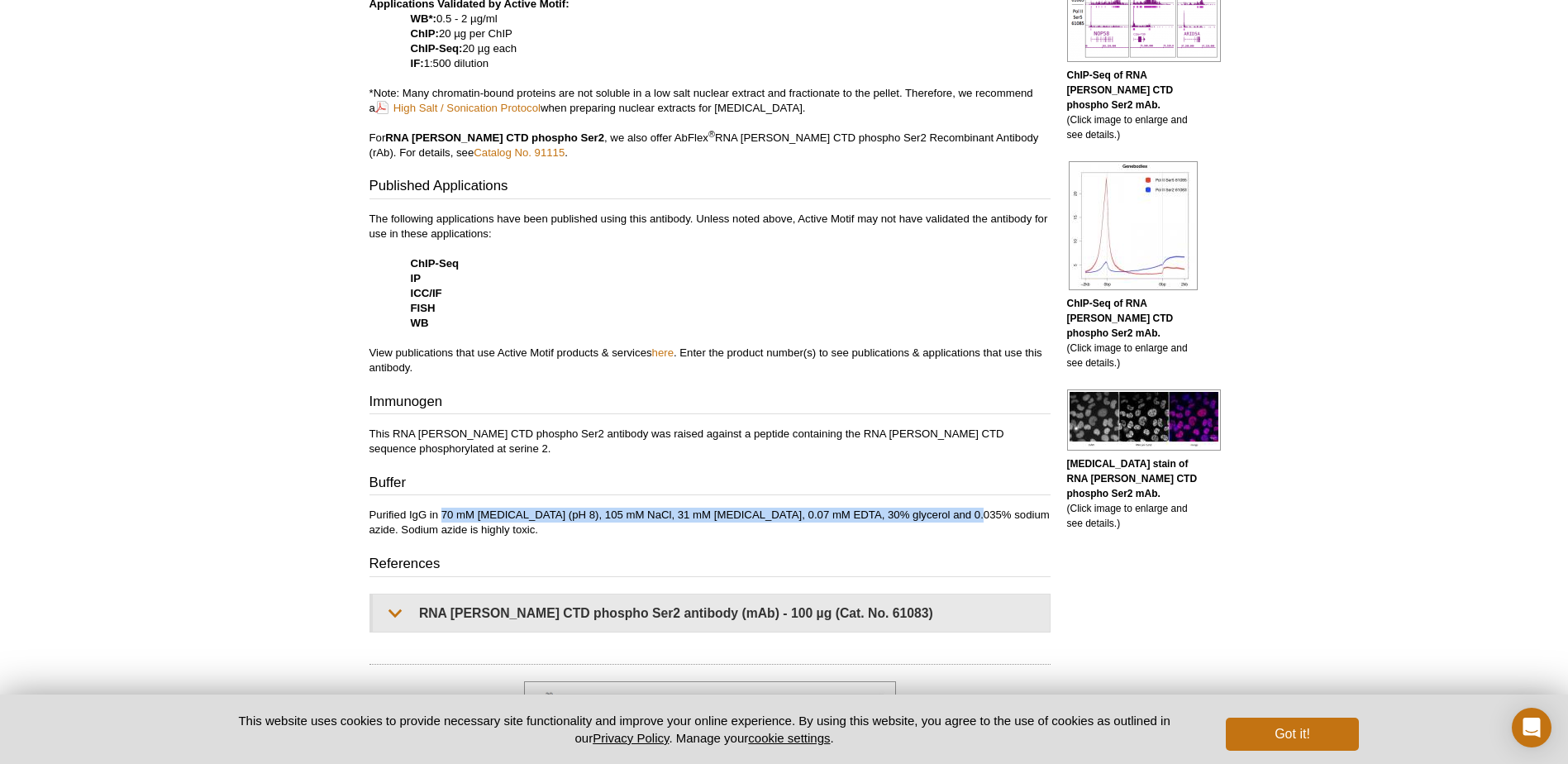
drag, startPoint x: 442, startPoint y: 512, endPoint x: 956, endPoint y: 512, distance: 514.0
click at [956, 512] on p "Purified IgG in 70 mM [MEDICAL_DATA] (pH 8), 105 mM NaCl, 31 mM [MEDICAL_DATA],…" at bounding box center [710, 523] width 681 height 30
copy p "70 mM [MEDICAL_DATA] (pH 8), 105 mM NaCl, 31 mM [MEDICAL_DATA], 0.07 mM EDTA, 3…"
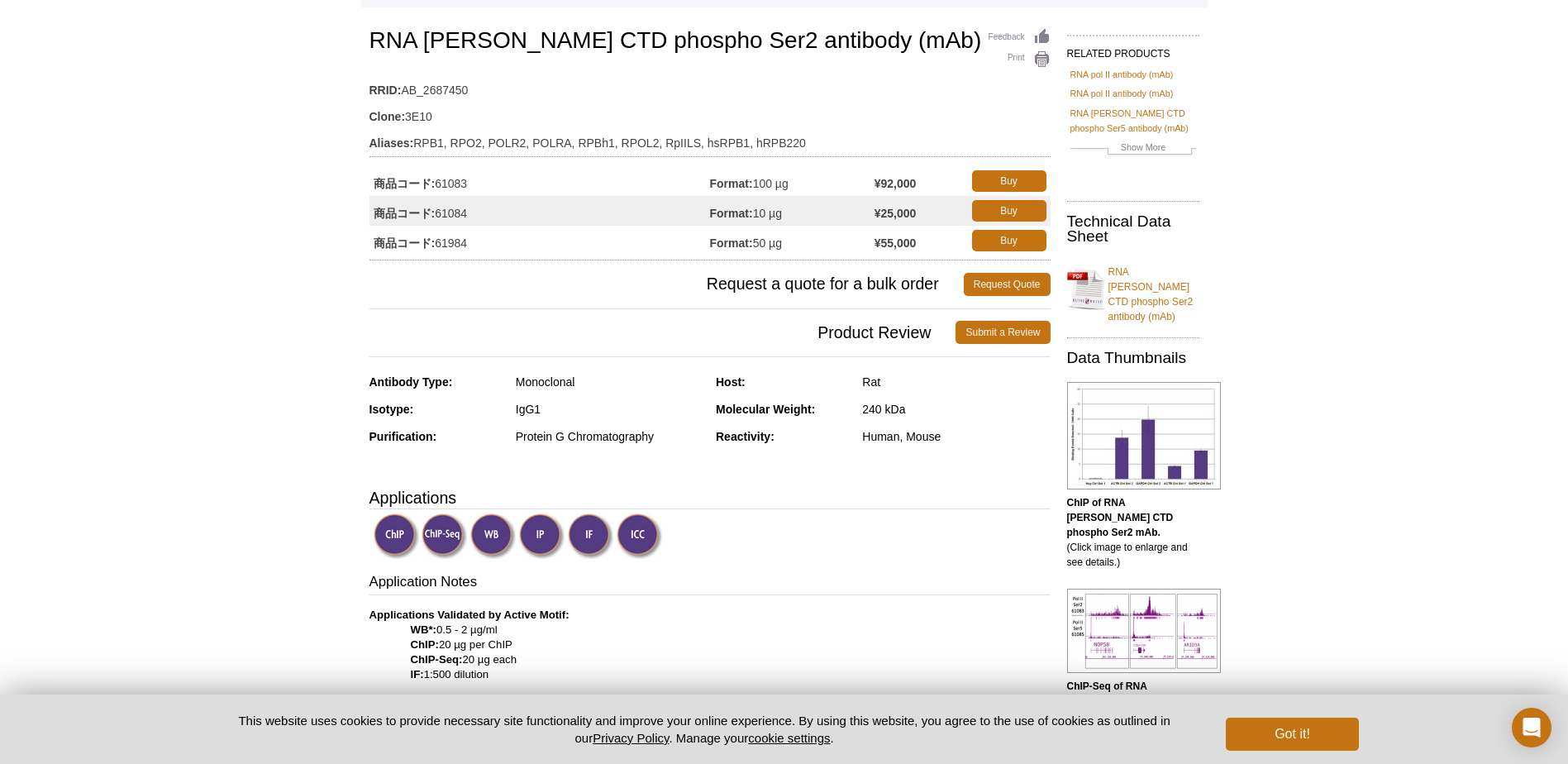
scroll to position [0, 0]
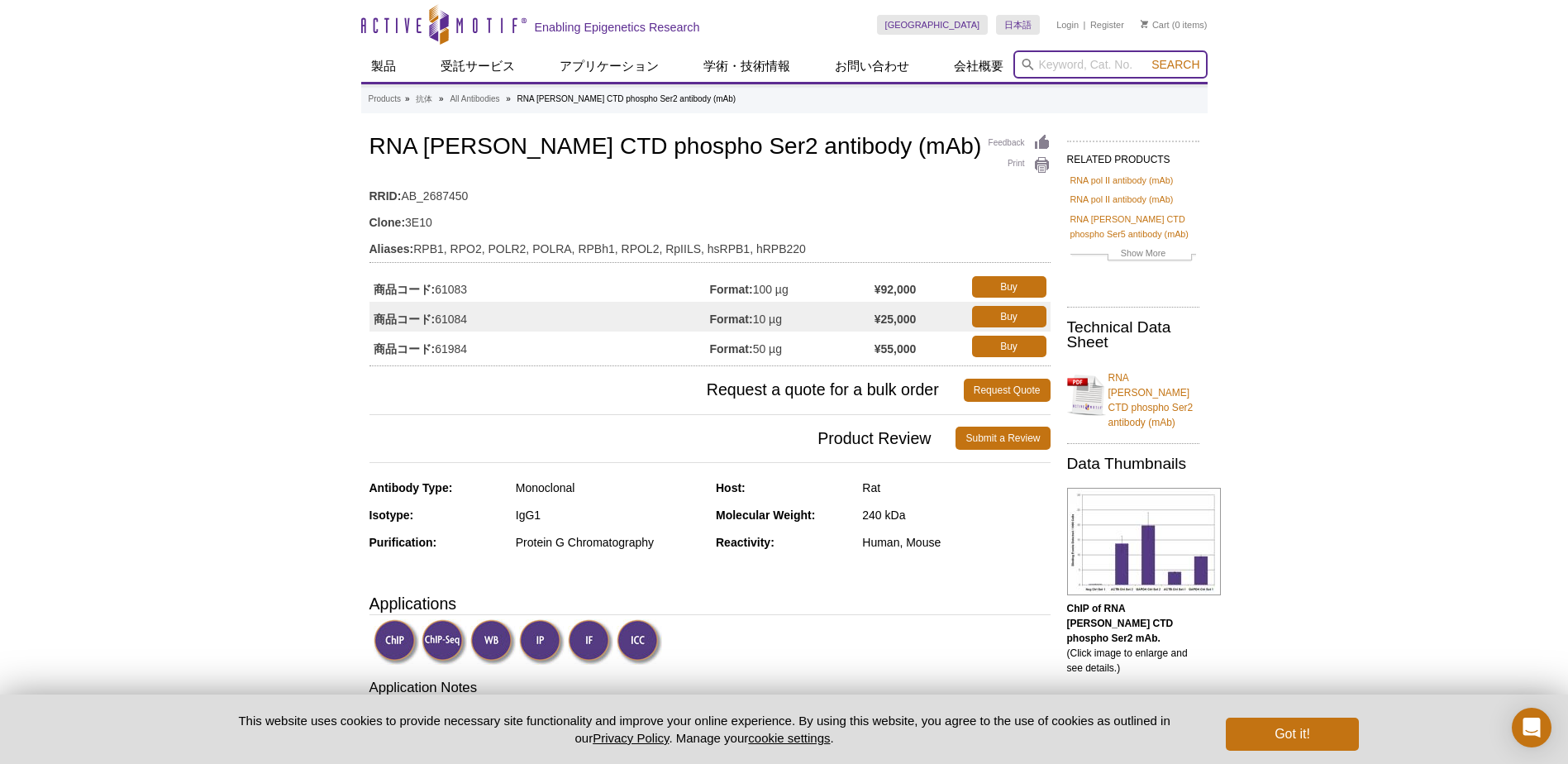
click at [1062, 68] on input "search" at bounding box center [1110, 64] width 194 height 28
paste input "39085"
click at [1084, 87] on strong "39085" at bounding box center [1069, 90] width 31 height 12
type input "39685 / 39085 – Histone H3K27ac antibody (mAb)"
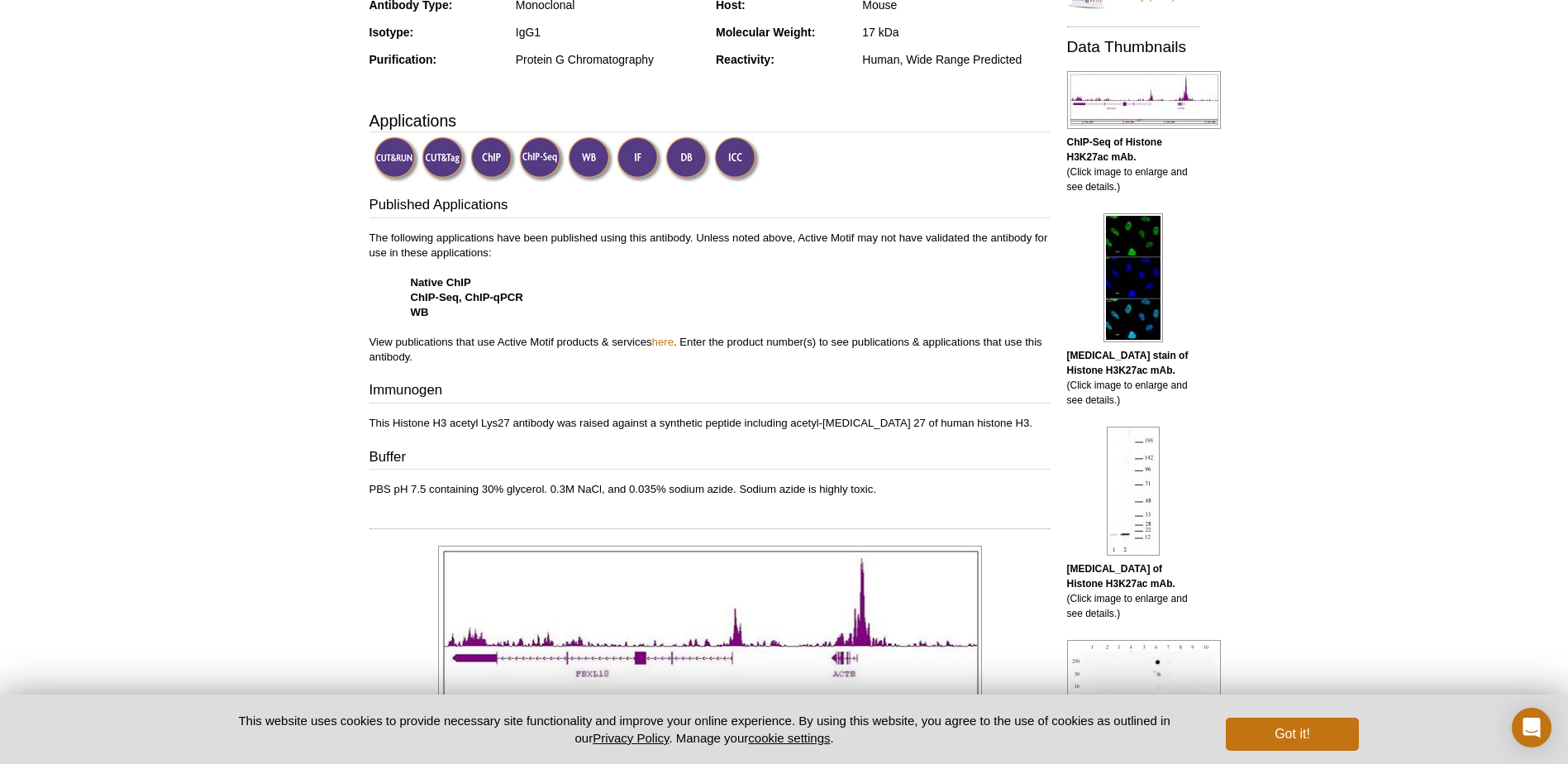
scroll to position [441, 0]
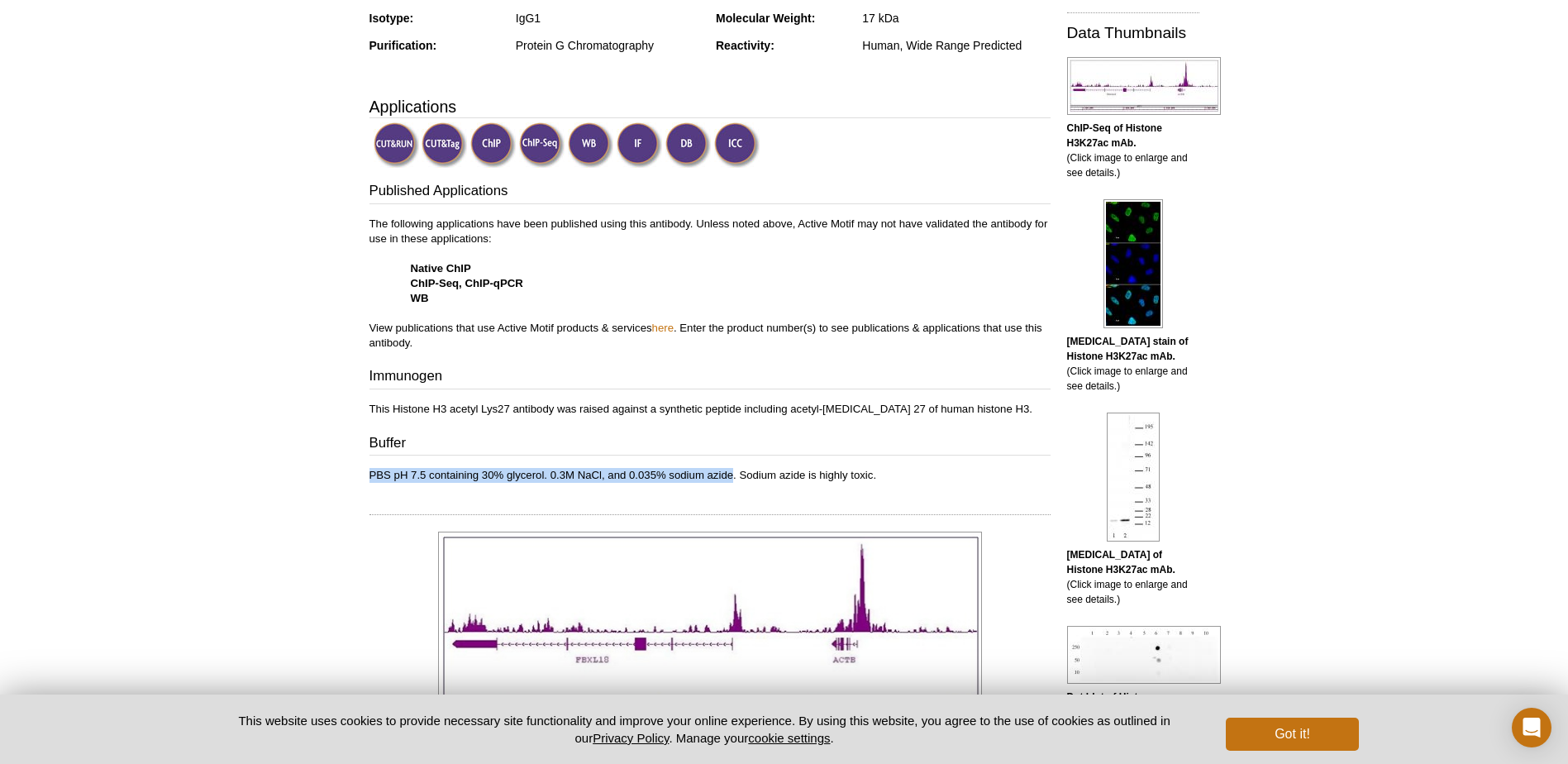
drag, startPoint x: 367, startPoint y: 475, endPoint x: 731, endPoint y: 473, distance: 364.0
copy p "PBS pH 7.5 containing 30% glycerol. 0.3M NaCl, and 0.035% sodium azide"
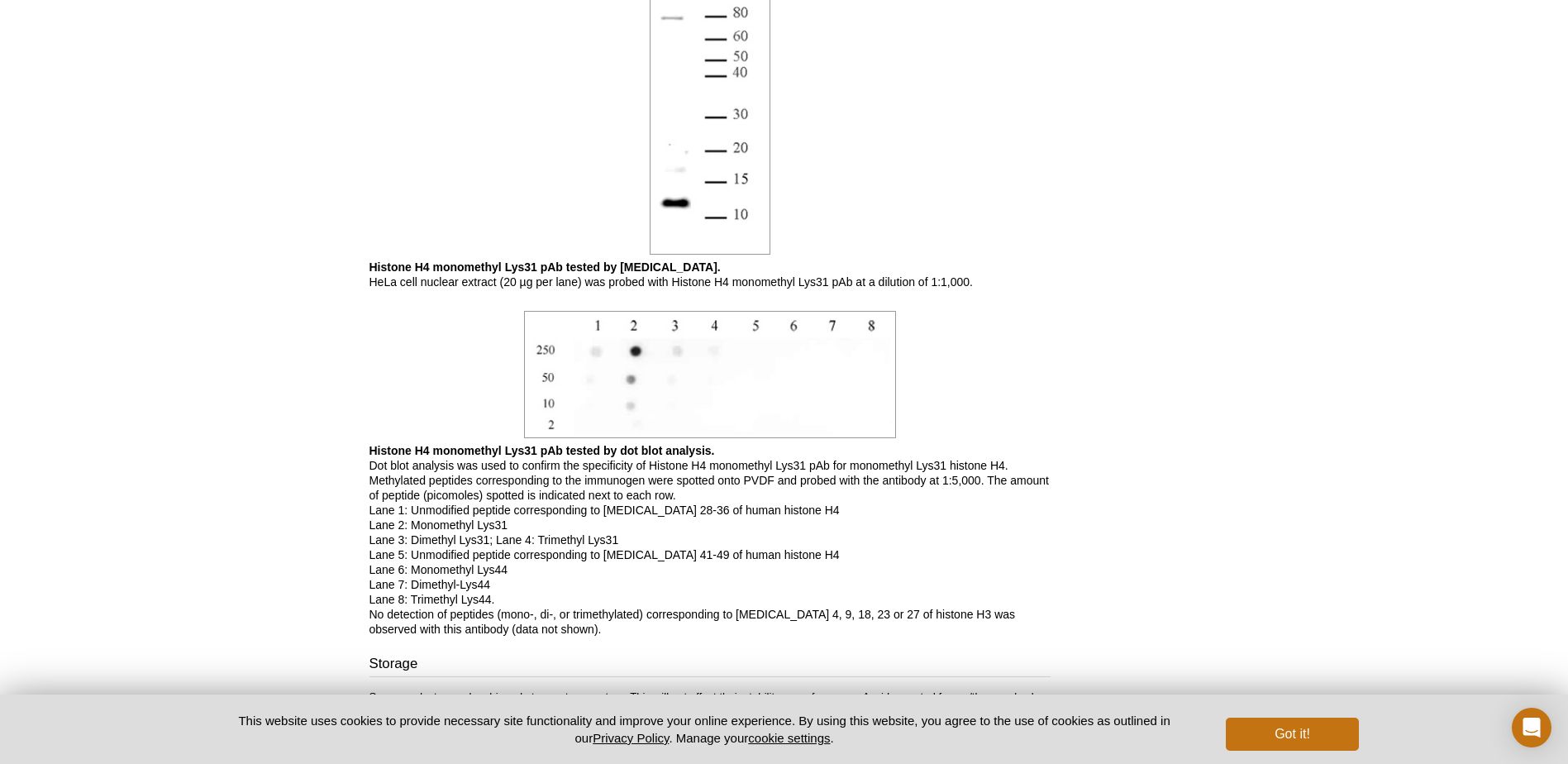
scroll to position [937, 0]
